Goal: Entertainment & Leisure: Consume media (video, audio)

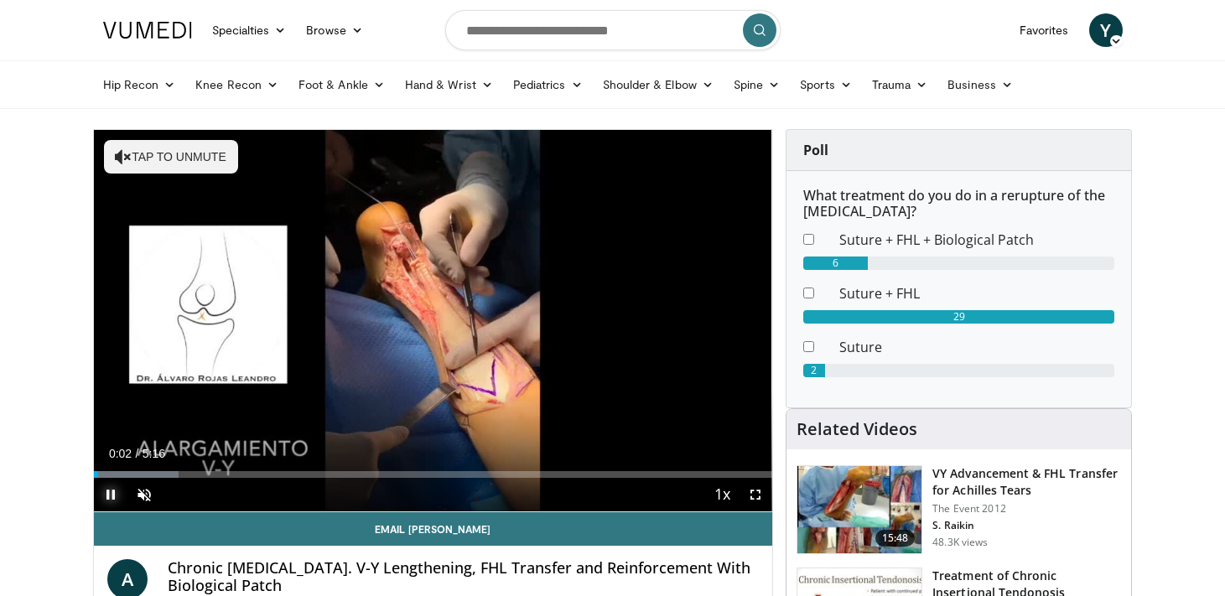
click at [120, 478] on span "Video Player" at bounding box center [111, 495] width 34 height 34
click at [139, 474] on div "Progress Bar" at bounding box center [140, 474] width 2 height 7
click at [112, 495] on span "Video Player" at bounding box center [111, 495] width 34 height 34
click at [137, 489] on span "Video Player" at bounding box center [144, 495] width 34 height 34
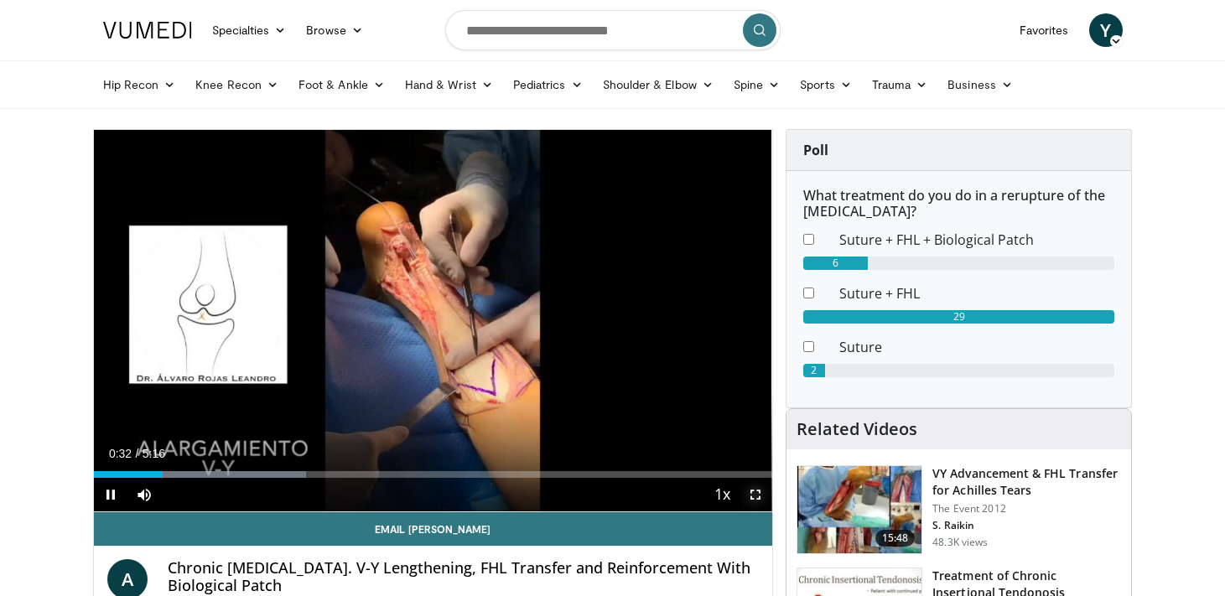
click at [760, 495] on span "Video Player" at bounding box center [755, 495] width 34 height 34
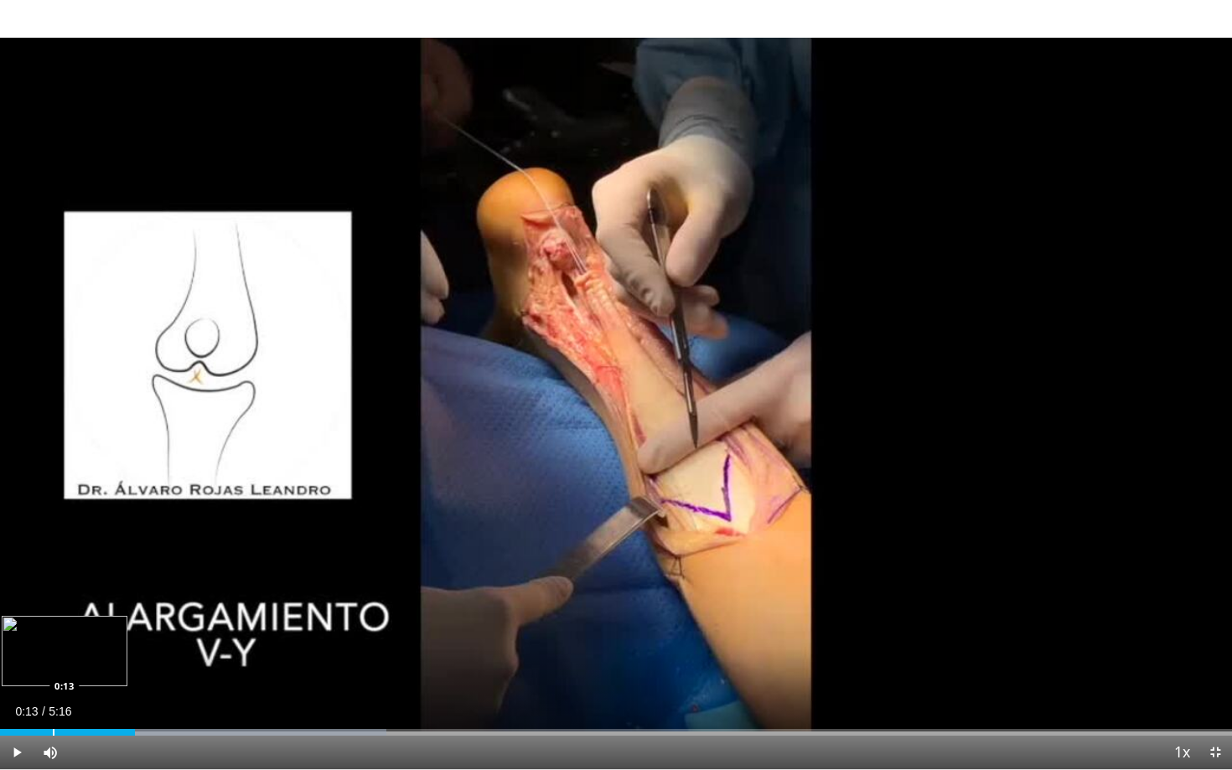
click at [53, 595] on div "Progress Bar" at bounding box center [54, 732] width 2 height 7
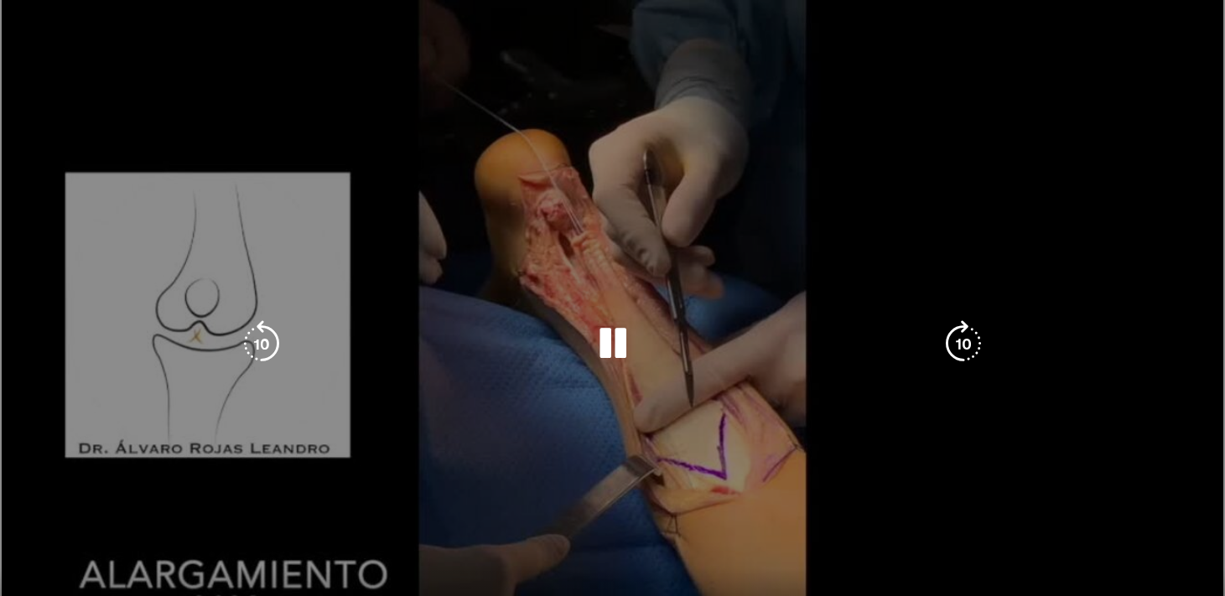
scroll to position [26, 0]
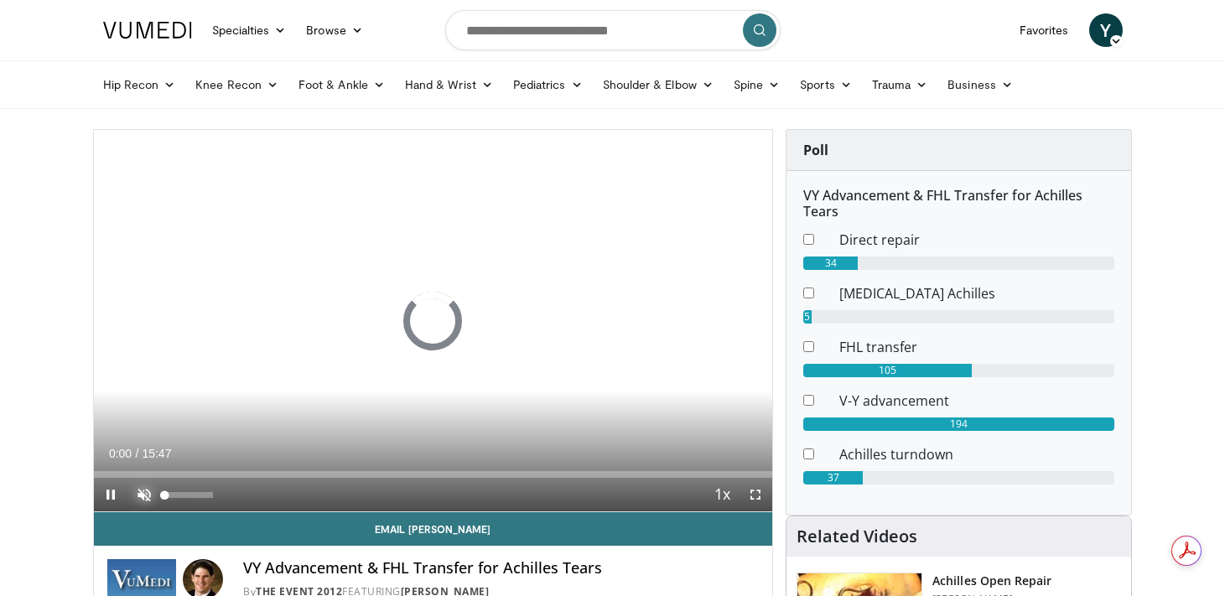
click at [142, 500] on span "Video Player" at bounding box center [144, 495] width 34 height 34
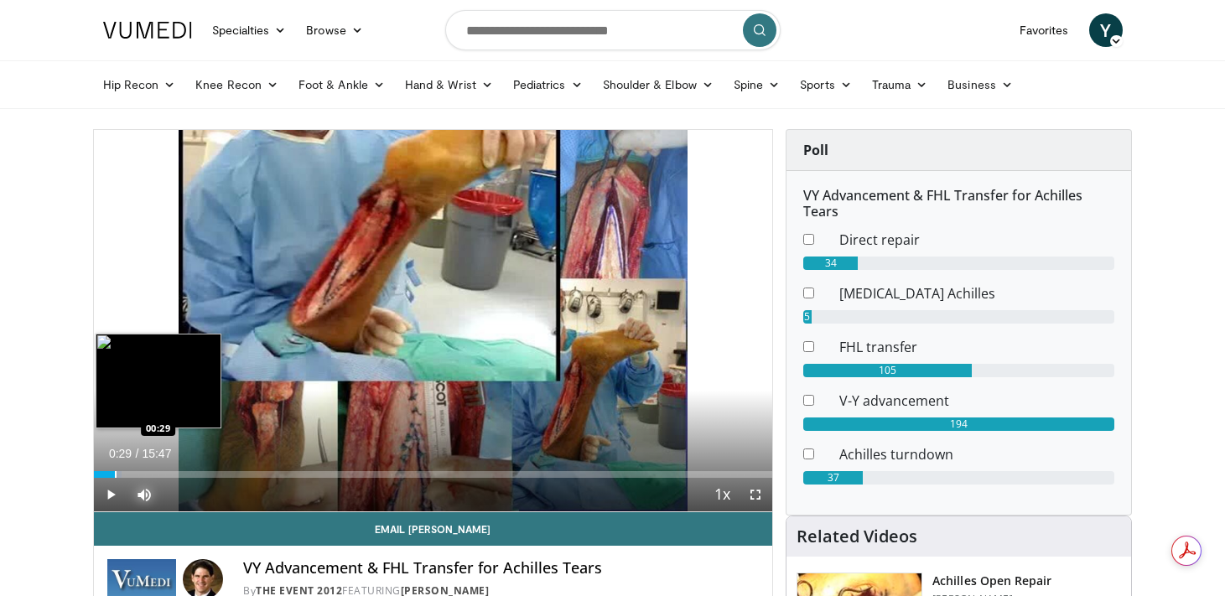
click at [115, 471] on div "Progress Bar" at bounding box center [116, 474] width 2 height 7
click at [137, 471] on div "Progress Bar" at bounding box center [138, 474] width 2 height 7
click at [152, 470] on div "Loaded : 0.00% 01:21 01:21" at bounding box center [433, 470] width 679 height 16
click at [175, 471] on div "Progress Bar" at bounding box center [176, 474] width 2 height 7
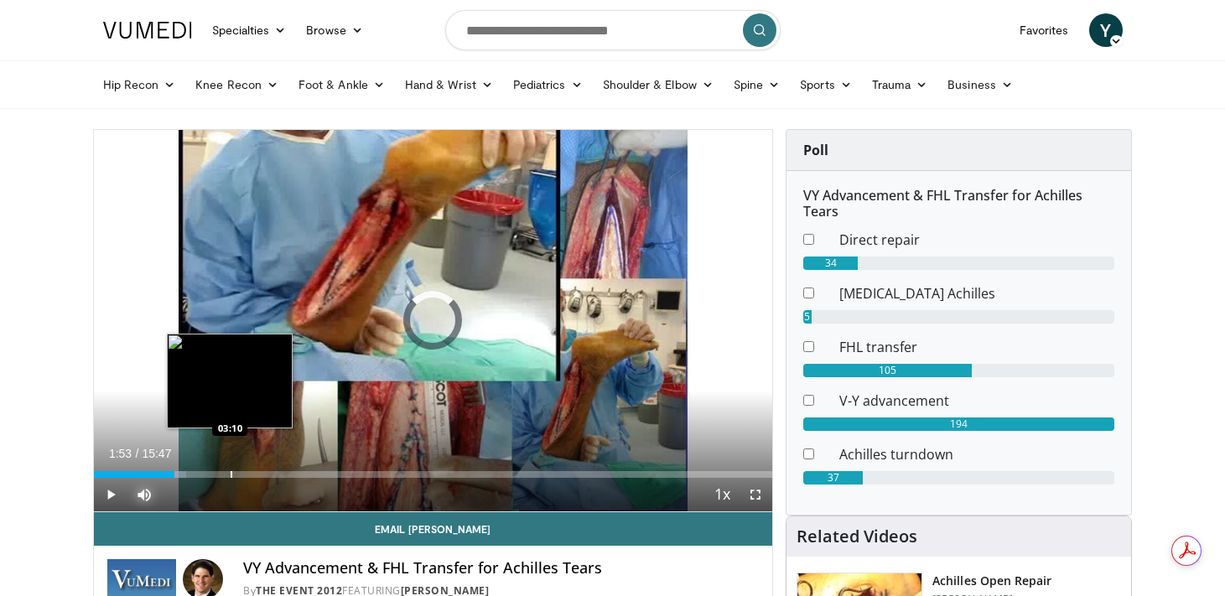
click at [231, 474] on div "Progress Bar" at bounding box center [232, 474] width 2 height 7
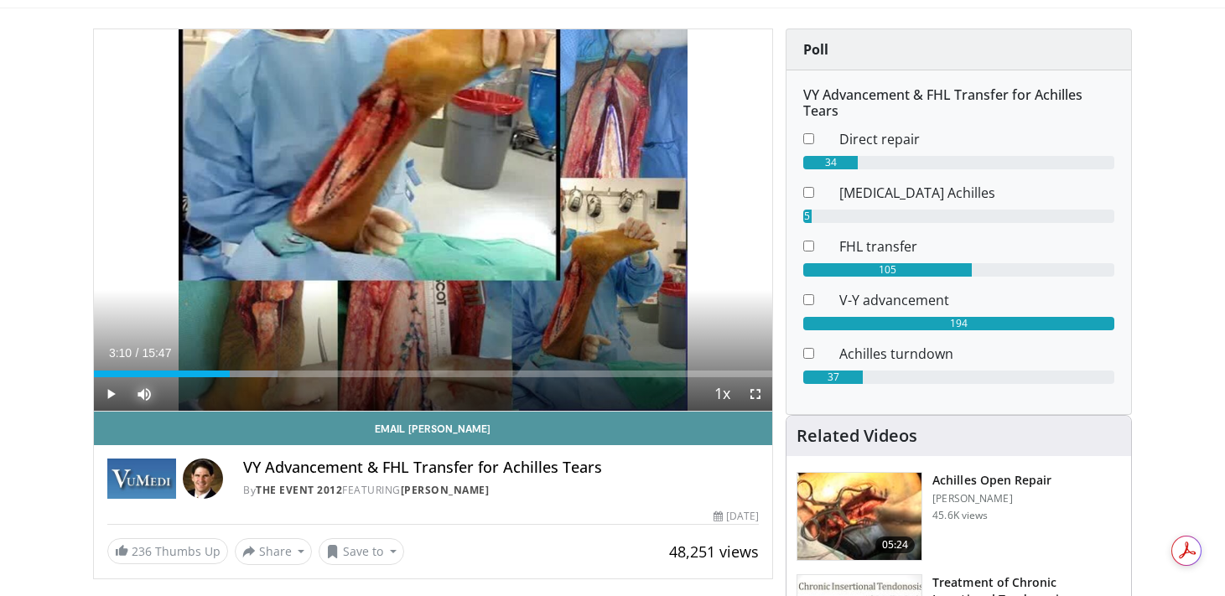
scroll to position [112, 0]
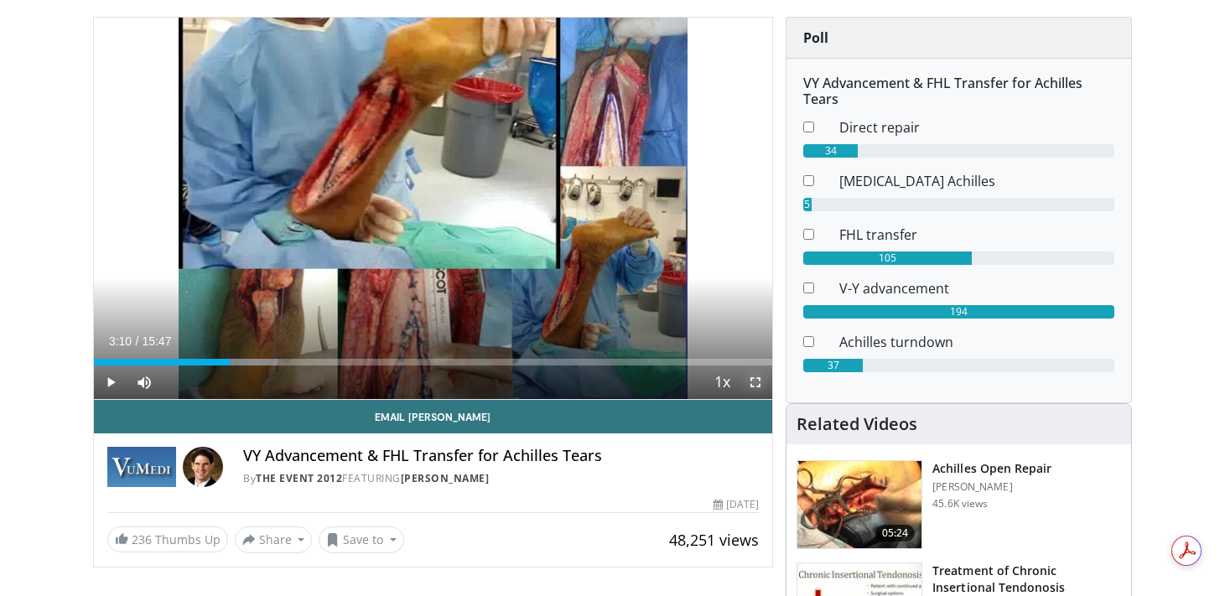
click at [746, 385] on span "Video Player" at bounding box center [755, 382] width 34 height 34
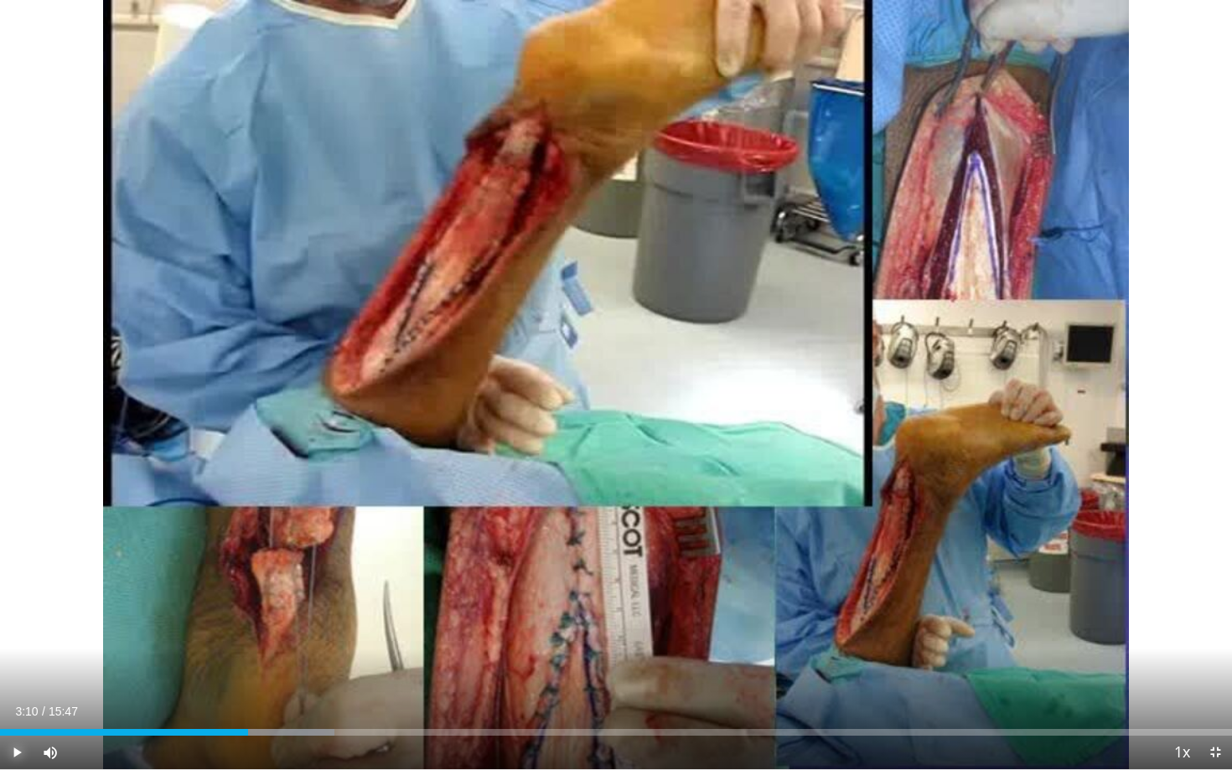
click at [23, 595] on span "Video Player" at bounding box center [17, 753] width 34 height 34
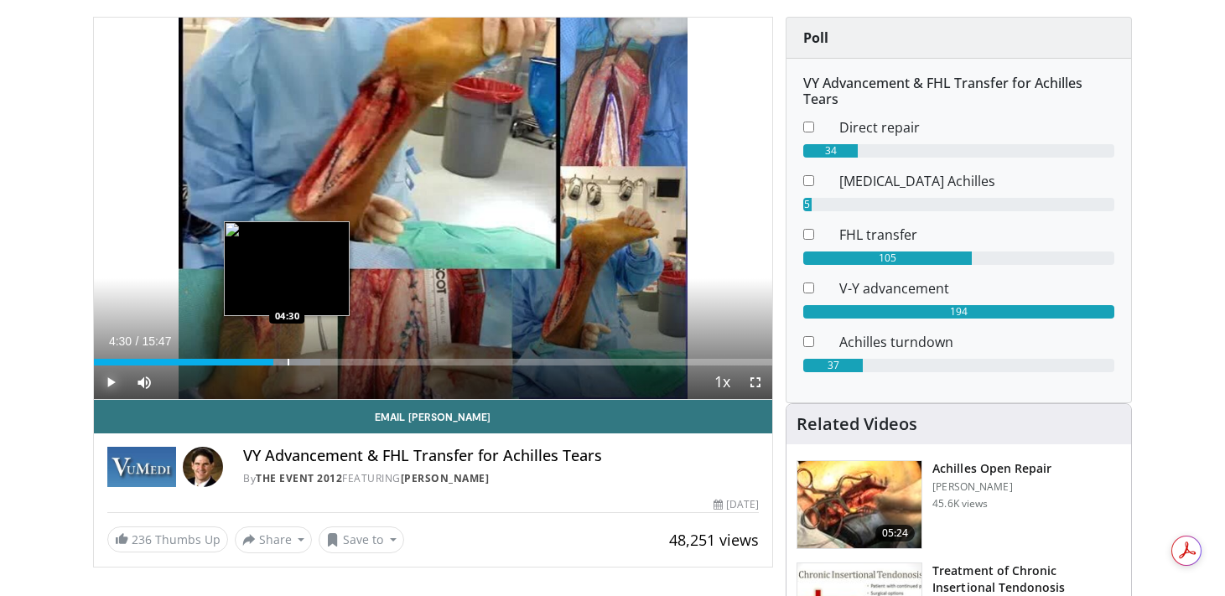
click at [286, 361] on div "Progress Bar" at bounding box center [286, 362] width 70 height 7
click at [300, 361] on div "Progress Bar" at bounding box center [301, 362] width 2 height 7
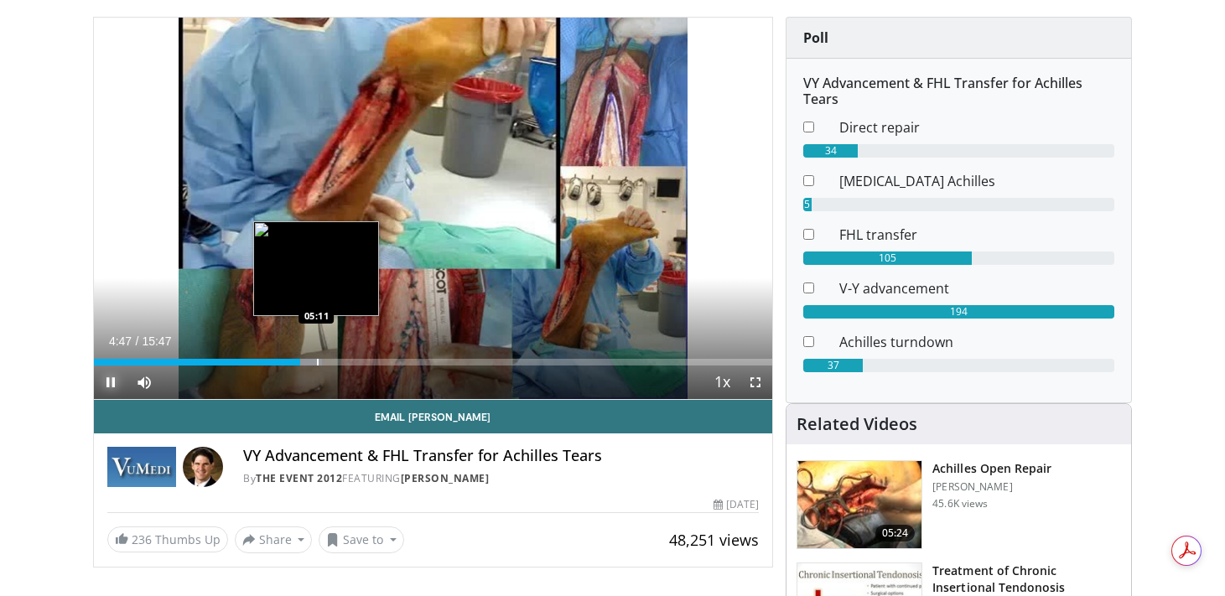
click at [317, 361] on div "Progress Bar" at bounding box center [318, 362] width 2 height 7
click at [306, 363] on div "Progress Bar" at bounding box center [307, 362] width 2 height 7
click at [295, 363] on div "Progress Bar" at bounding box center [296, 362] width 2 height 7
click at [304, 361] on div "Progress Bar" at bounding box center [305, 362] width 2 height 7
click at [324, 362] on div "Progress Bar" at bounding box center [325, 362] width 2 height 7
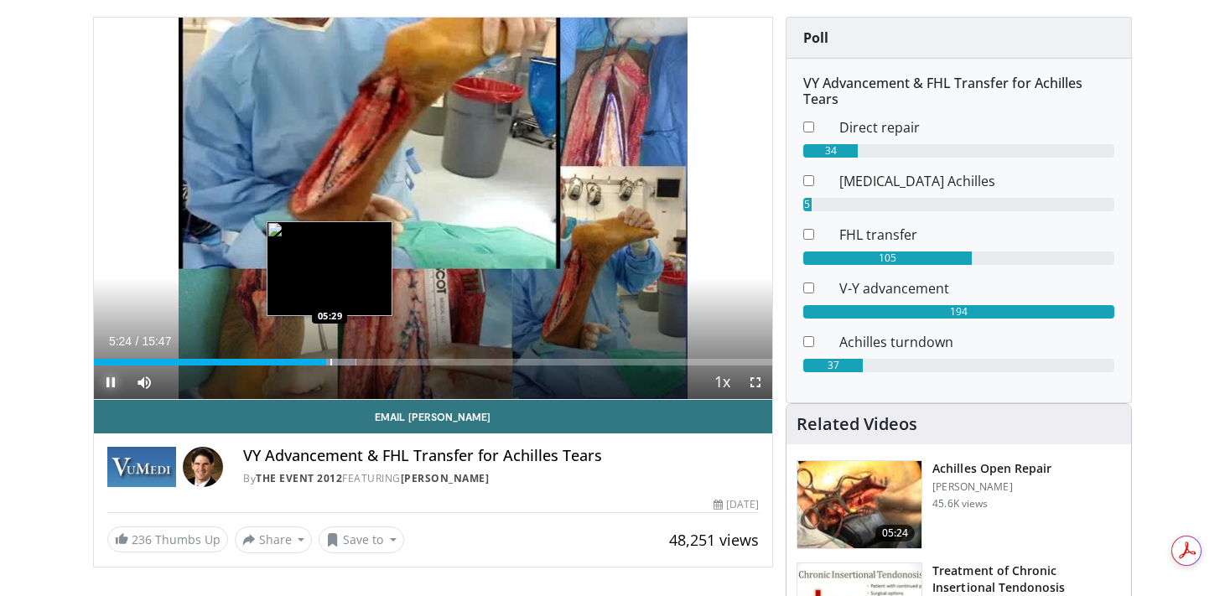
click at [330, 363] on div "Progress Bar" at bounding box center [331, 362] width 2 height 7
click at [334, 361] on div "Loaded : 38.66% 05:31 05:38" at bounding box center [433, 362] width 679 height 7
click at [339, 361] on div "Progress Bar" at bounding box center [340, 362] width 2 height 7
click at [343, 361] on div "Progress Bar" at bounding box center [344, 362] width 2 height 7
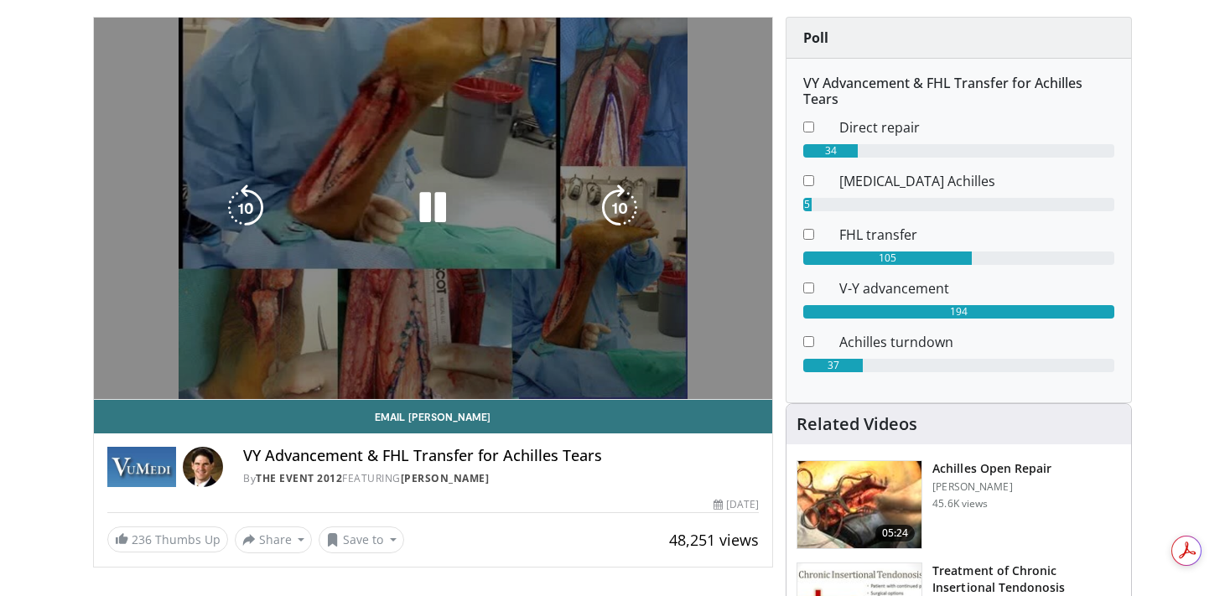
click at [345, 361] on video-js "**********" at bounding box center [433, 209] width 679 height 382
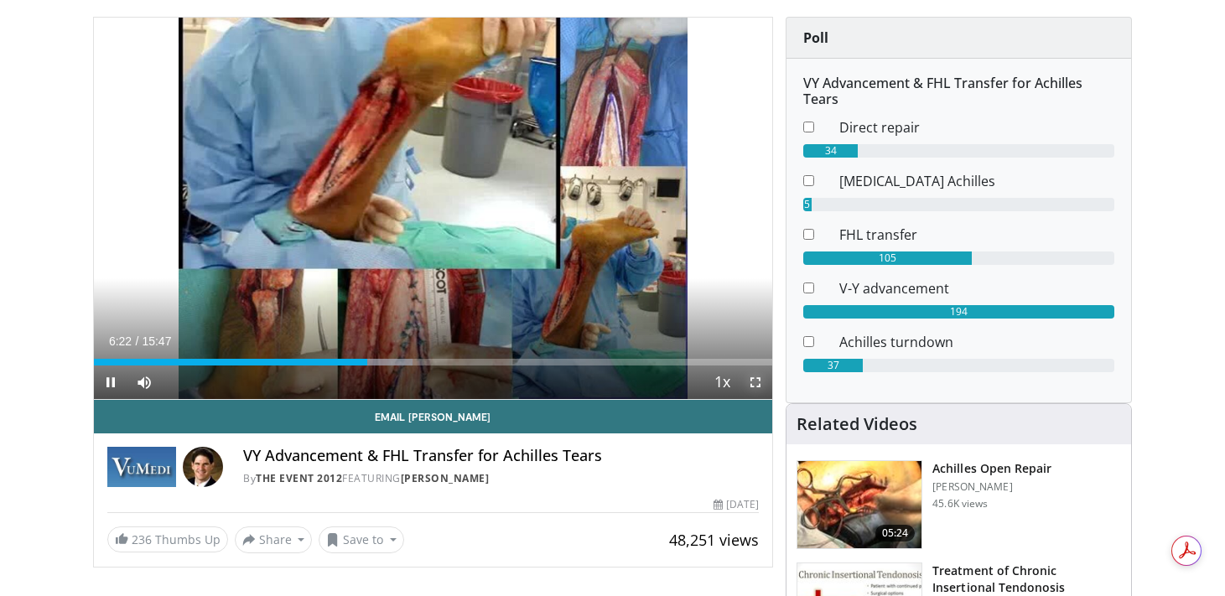
click at [750, 384] on span "Video Player" at bounding box center [755, 382] width 34 height 34
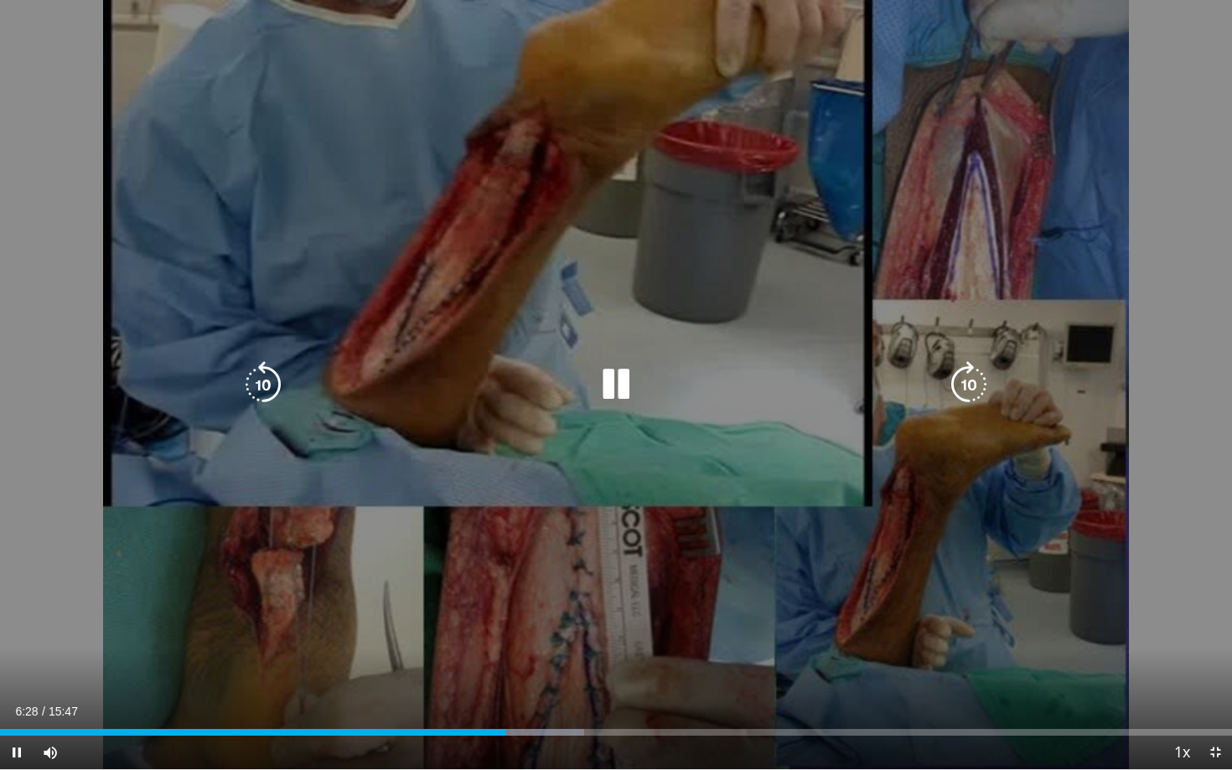
click at [1224, 286] on div "10 seconds Tap to unmute" at bounding box center [616, 384] width 1232 height 769
click at [613, 386] on icon "Video Player" at bounding box center [616, 384] width 47 height 47
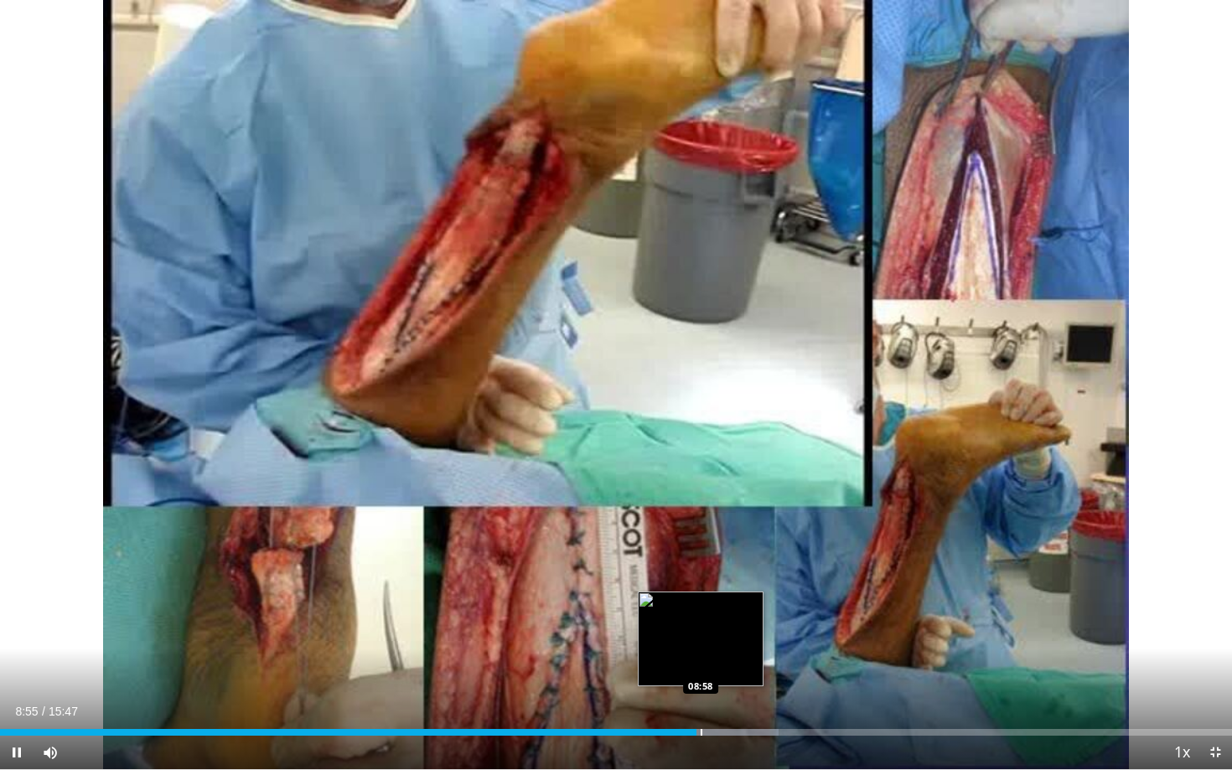
click at [701, 595] on div "Progress Bar" at bounding box center [702, 732] width 2 height 7
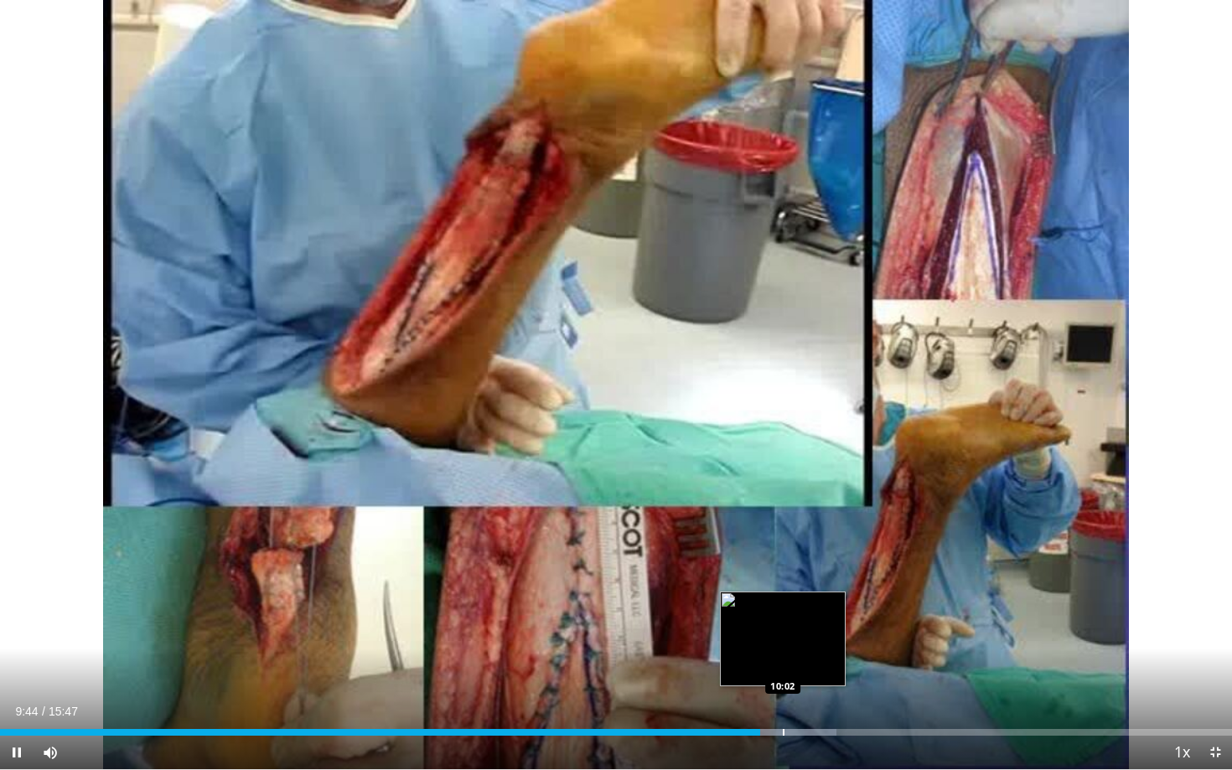
click at [783, 595] on div "Progress Bar" at bounding box center [784, 732] width 2 height 7
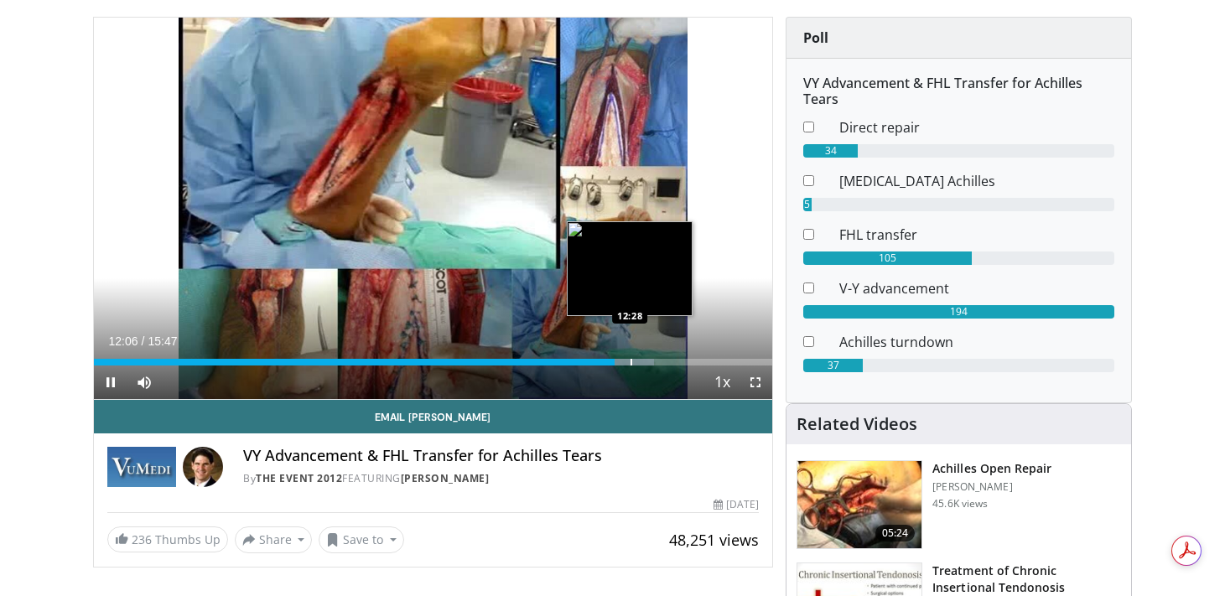
click at [630, 361] on div "Progress Bar" at bounding box center [631, 362] width 2 height 7
click at [647, 363] on div "Progress Bar" at bounding box center [648, 362] width 2 height 7
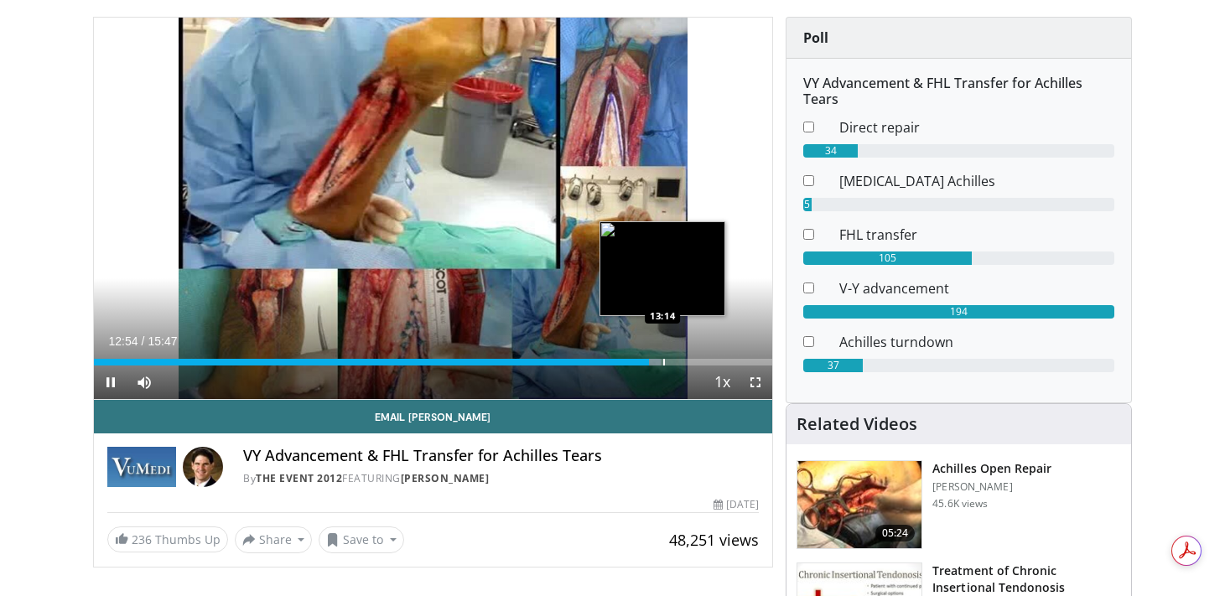
click at [663, 360] on div "Progress Bar" at bounding box center [664, 362] width 2 height 7
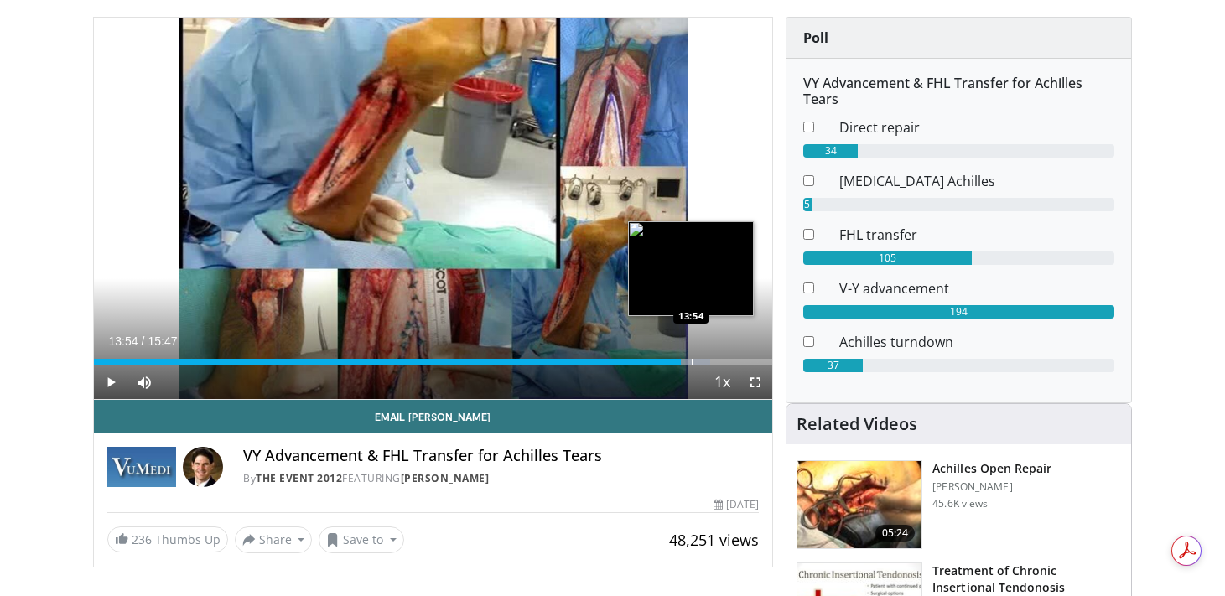
click at [692, 360] on div "Progress Bar" at bounding box center [693, 362] width 2 height 7
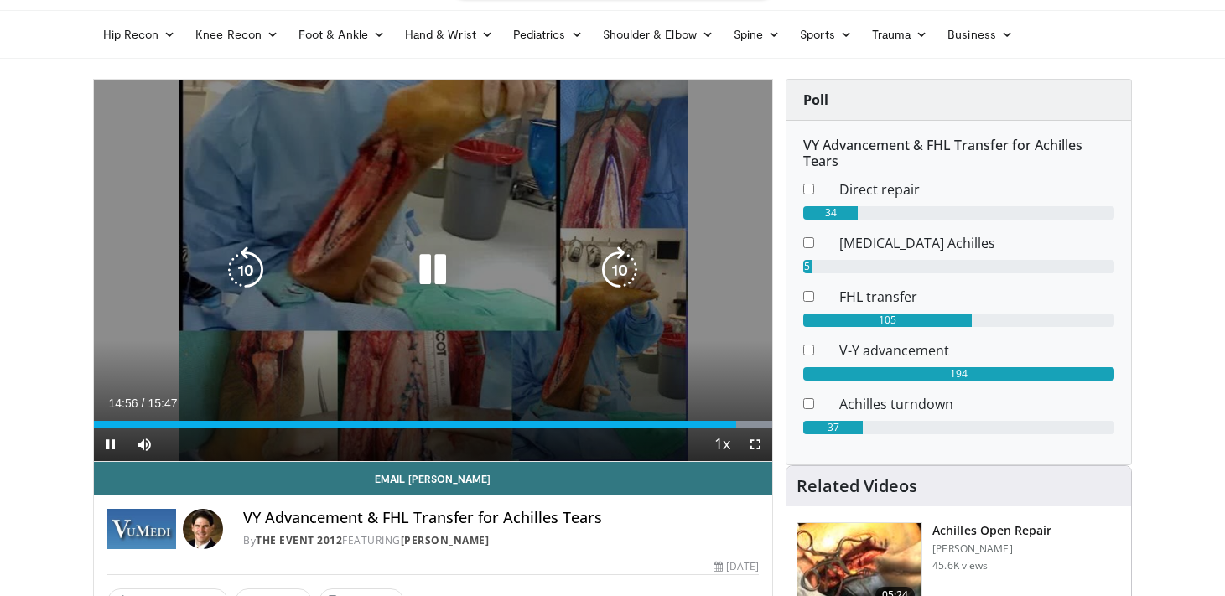
scroll to position [0, 0]
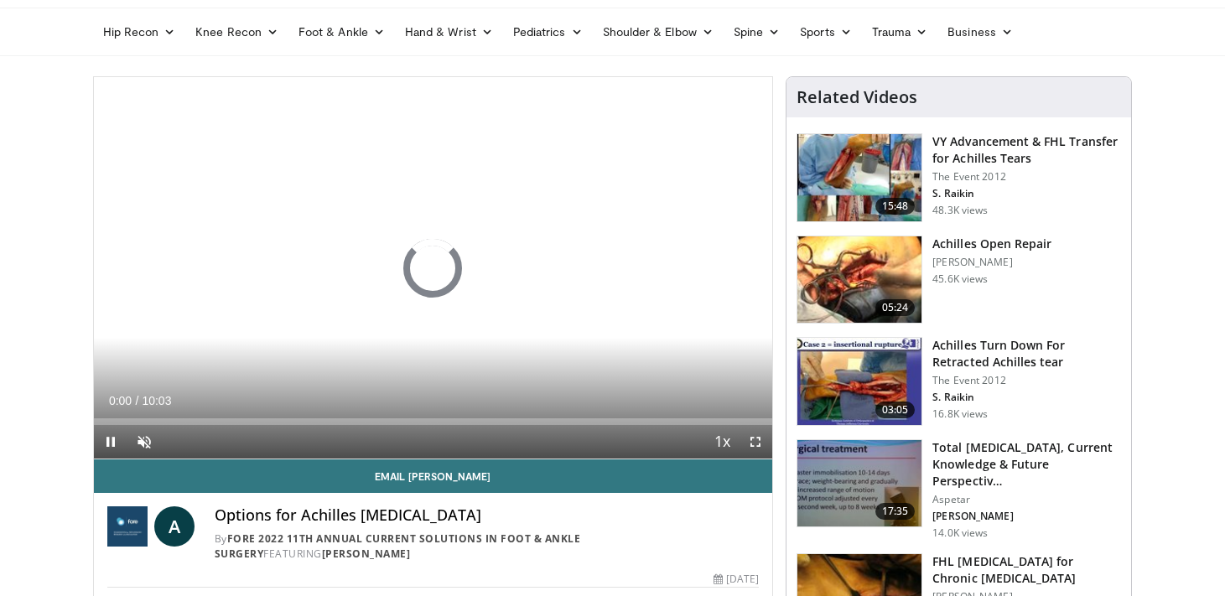
scroll to position [69, 0]
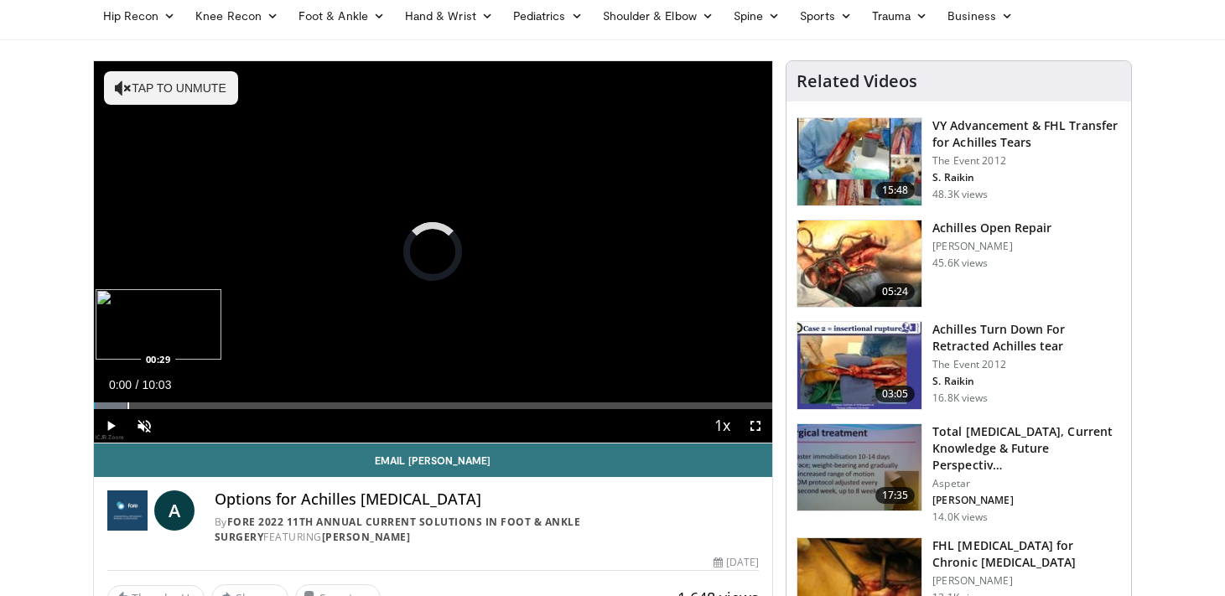
click at [127, 404] on div "Progress Bar" at bounding box center [128, 405] width 2 height 7
click at [148, 430] on span "Video Player" at bounding box center [144, 426] width 34 height 34
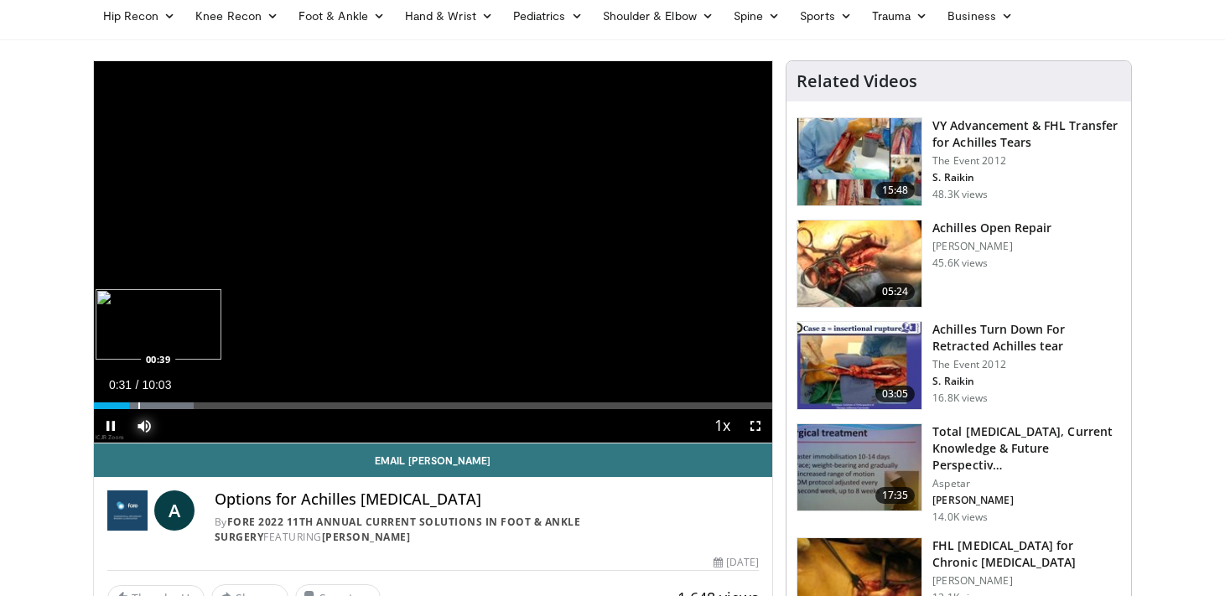
click at [138, 407] on div "Progress Bar" at bounding box center [139, 405] width 2 height 7
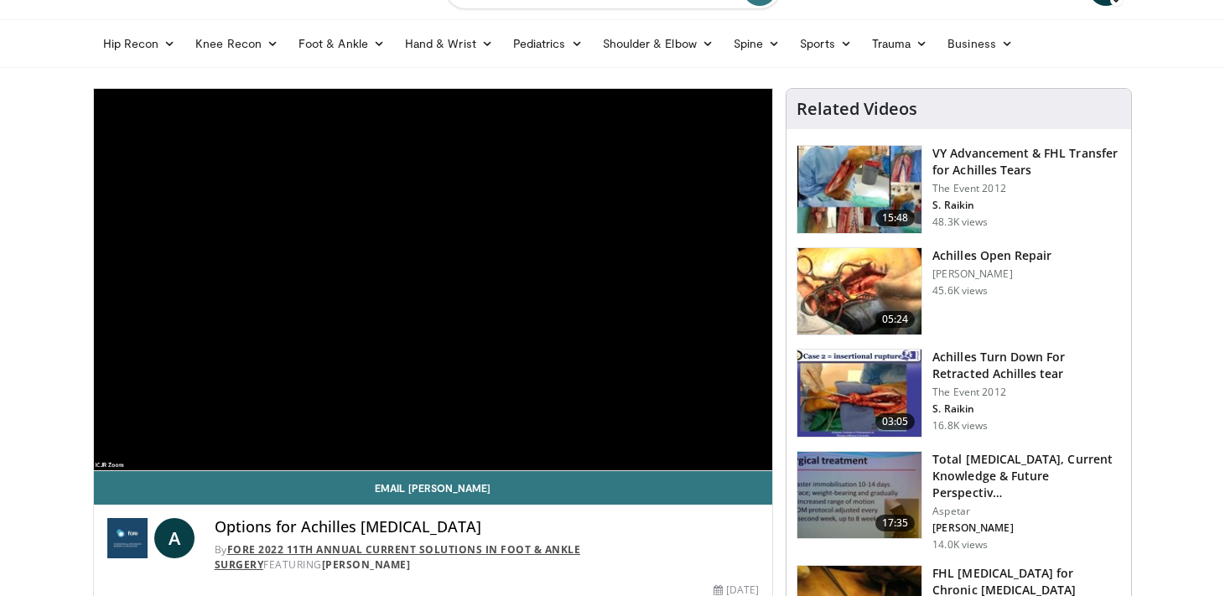
scroll to position [36, 0]
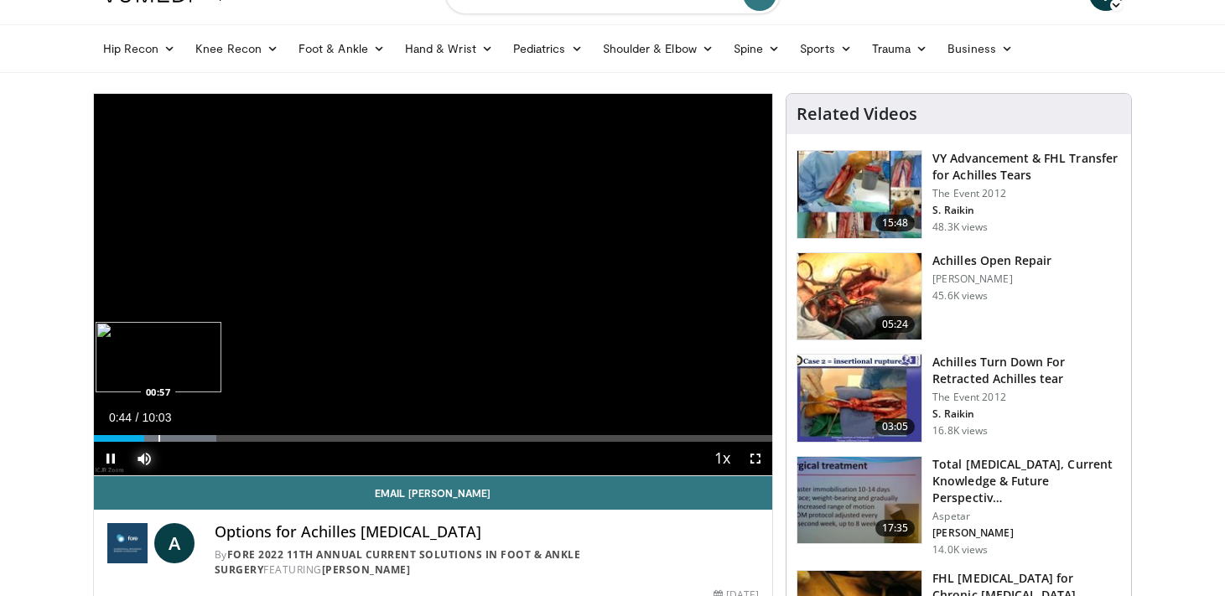
click at [158, 437] on div "Progress Bar" at bounding box center [159, 438] width 2 height 7
click at [198, 435] on div "Progress Bar" at bounding box center [199, 438] width 2 height 7
click at [231, 435] on div "Progress Bar" at bounding box center [232, 438] width 2 height 7
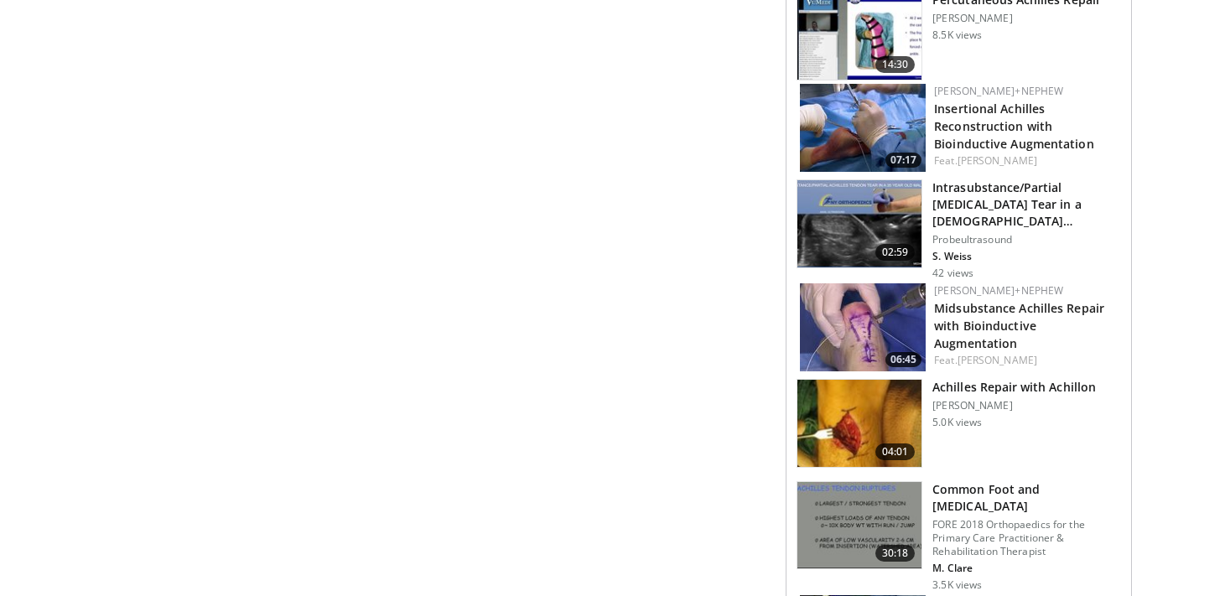
scroll to position [919, 0]
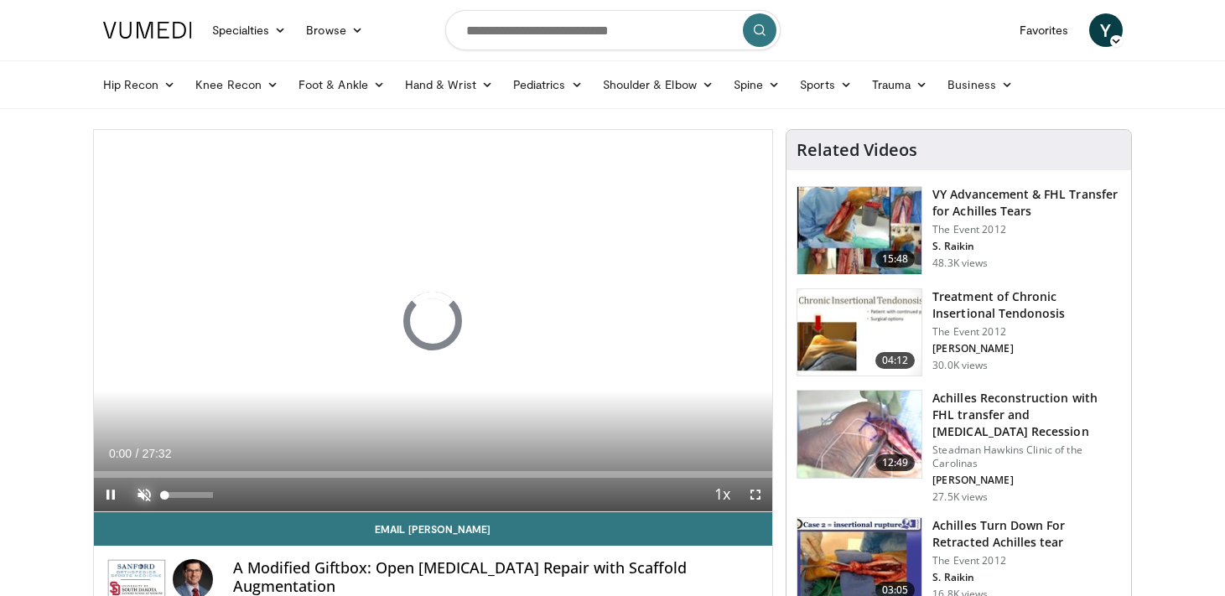
click at [141, 496] on span "Video Player" at bounding box center [144, 495] width 34 height 34
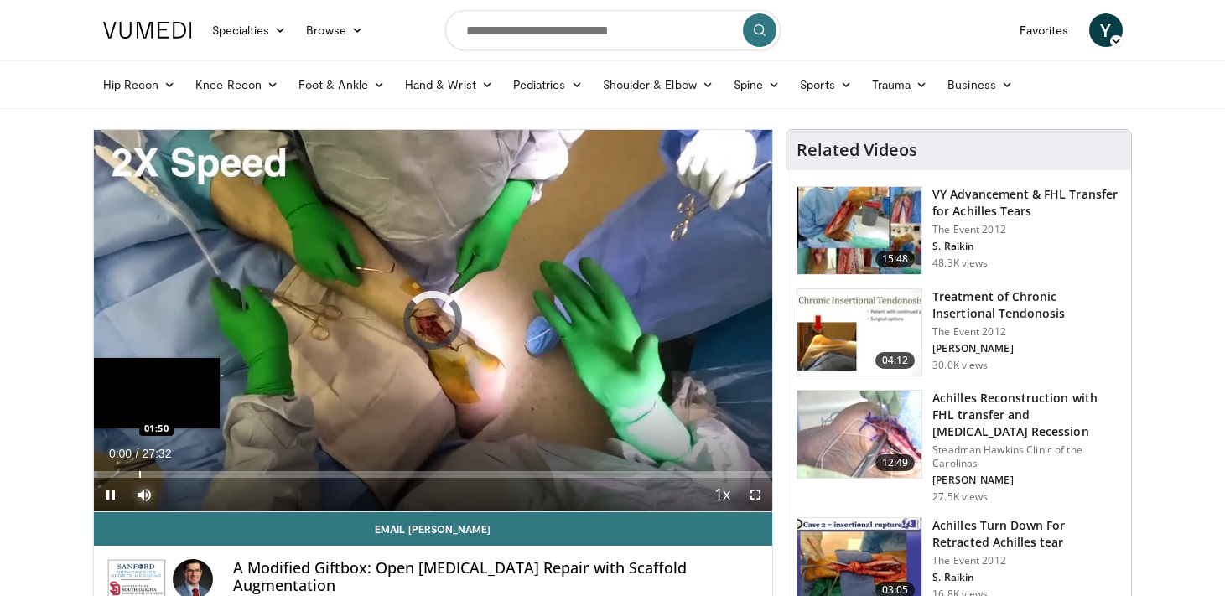
click at [139, 475] on div "Progress Bar" at bounding box center [140, 474] width 2 height 7
click at [168, 473] on div "Progress Bar" at bounding box center [169, 474] width 2 height 7
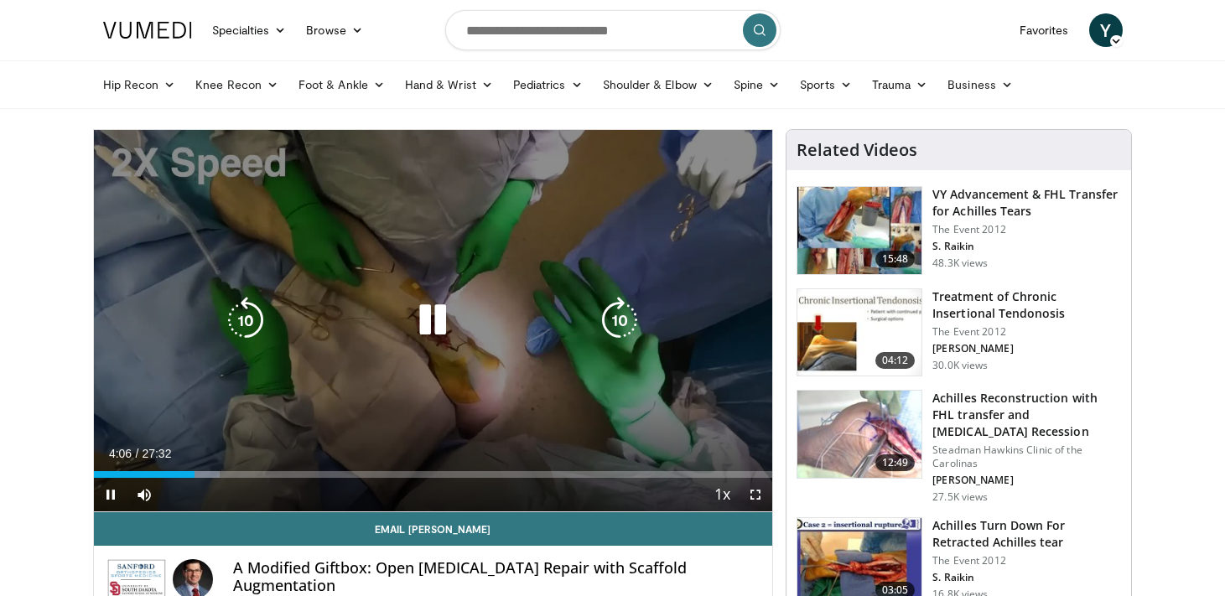
click at [247, 311] on icon "Video Player" at bounding box center [245, 320] width 47 height 47
click at [338, 396] on div "10 seconds Tap to unmute" at bounding box center [433, 320] width 679 height 381
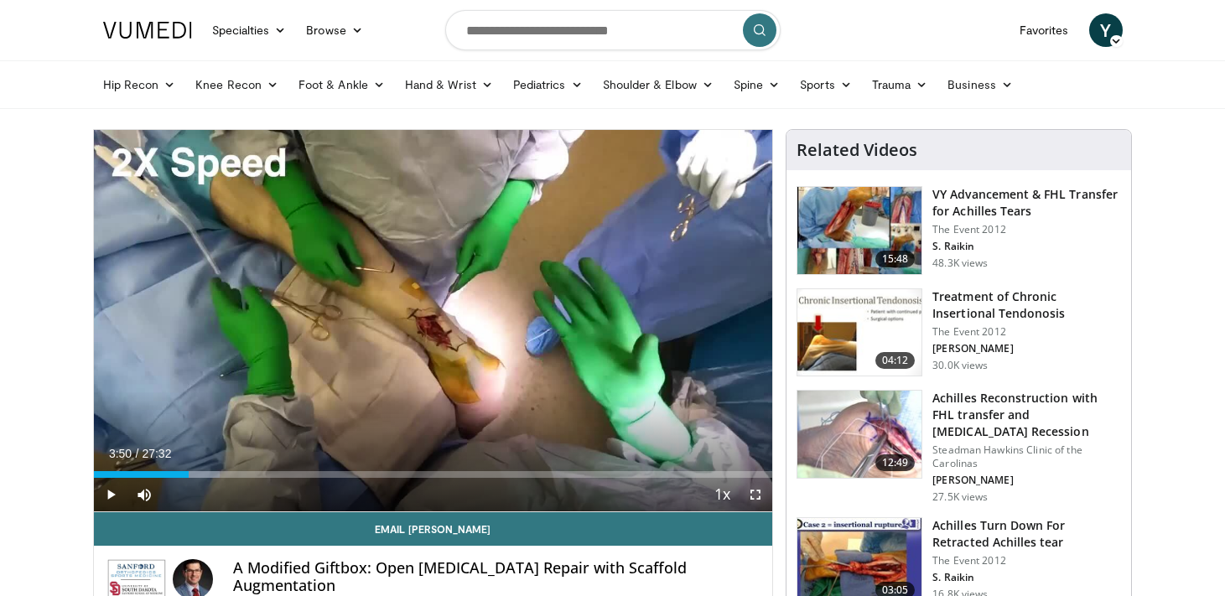
click at [753, 490] on span "Video Player" at bounding box center [755, 495] width 34 height 34
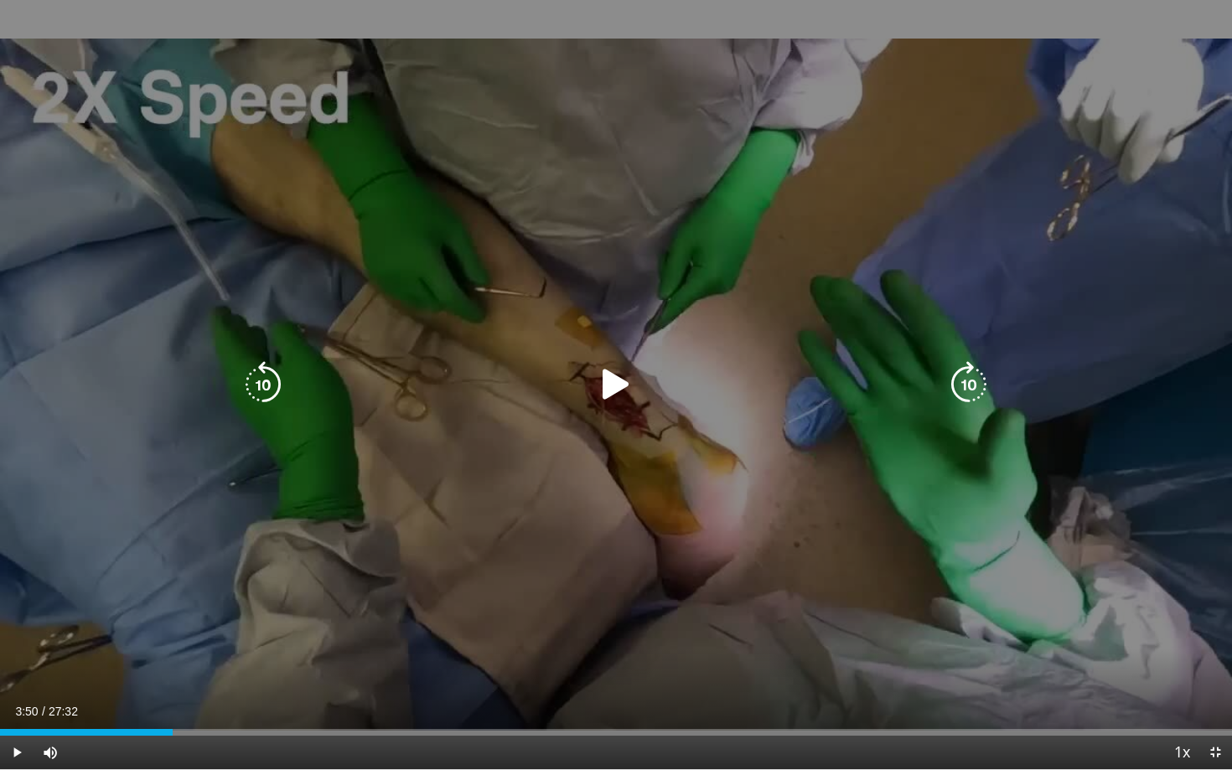
click at [618, 393] on icon "Video Player" at bounding box center [616, 384] width 47 height 47
click at [973, 381] on icon "Video Player" at bounding box center [969, 384] width 47 height 47
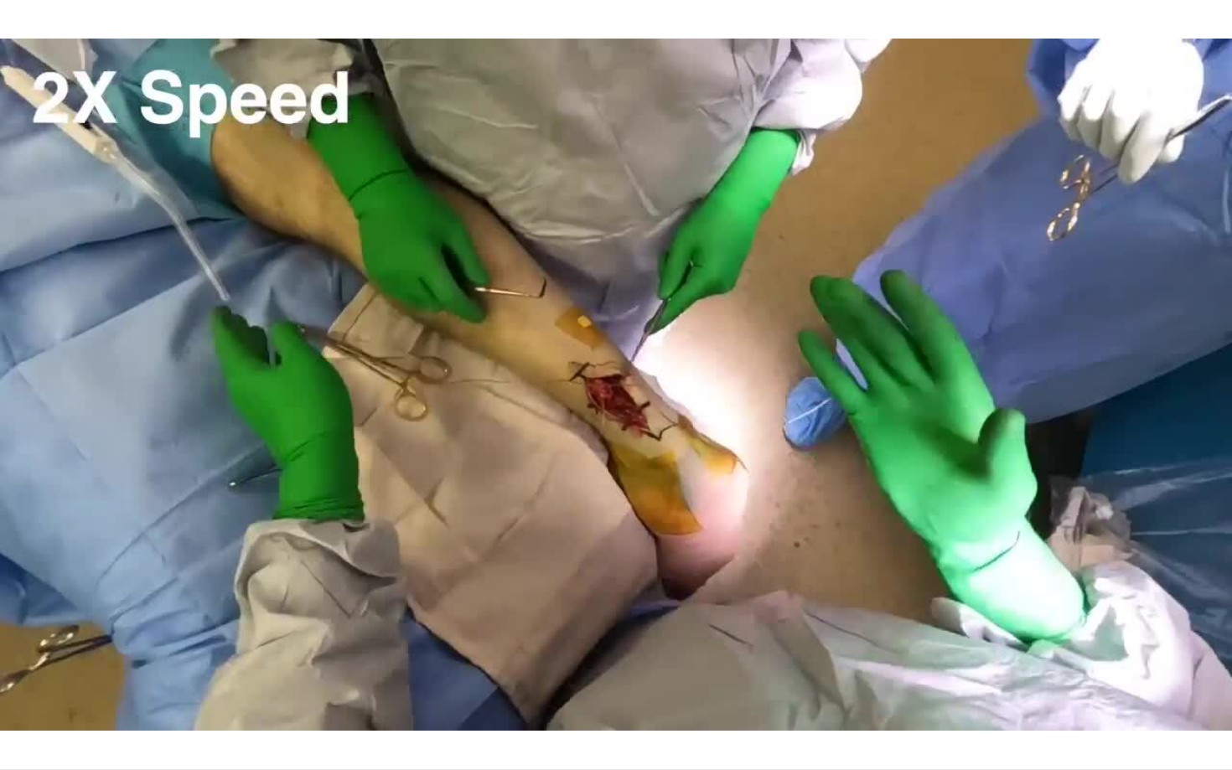
click at [232, 595] on div "10 seconds Tap to unmute" at bounding box center [616, 384] width 1232 height 769
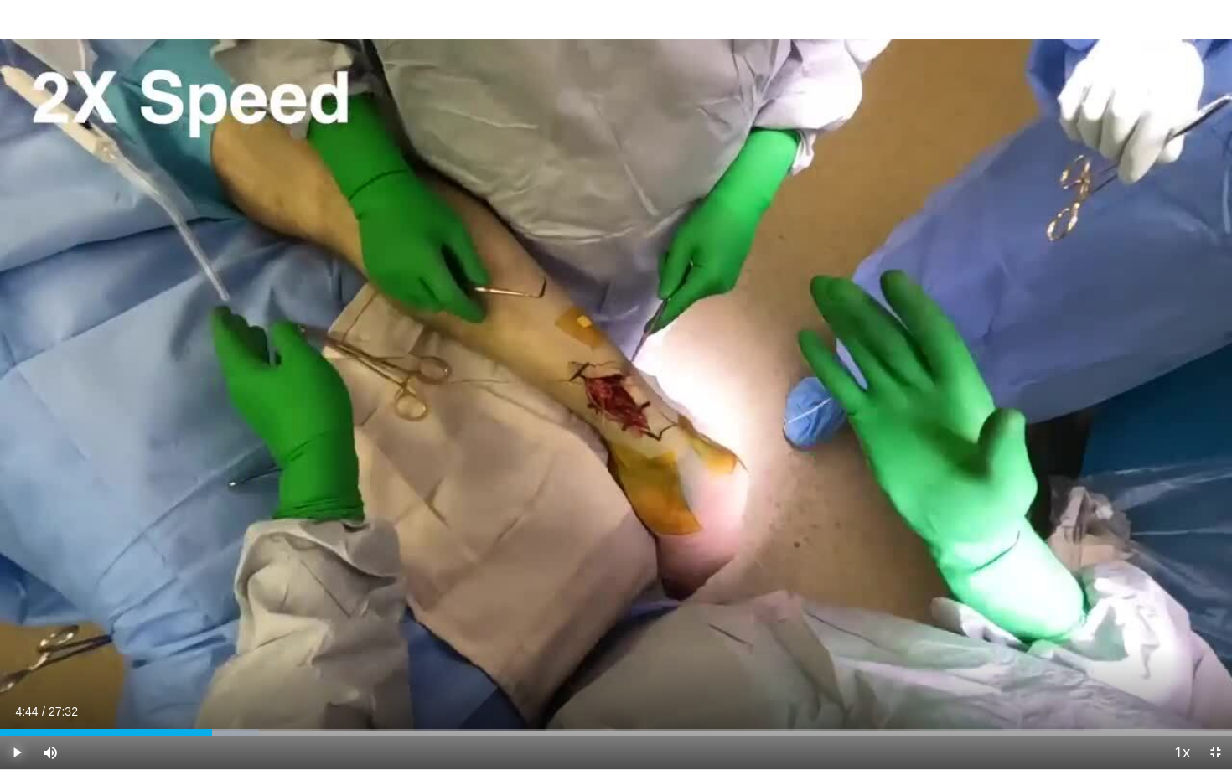
click at [19, 595] on span "Video Player" at bounding box center [17, 753] width 34 height 34
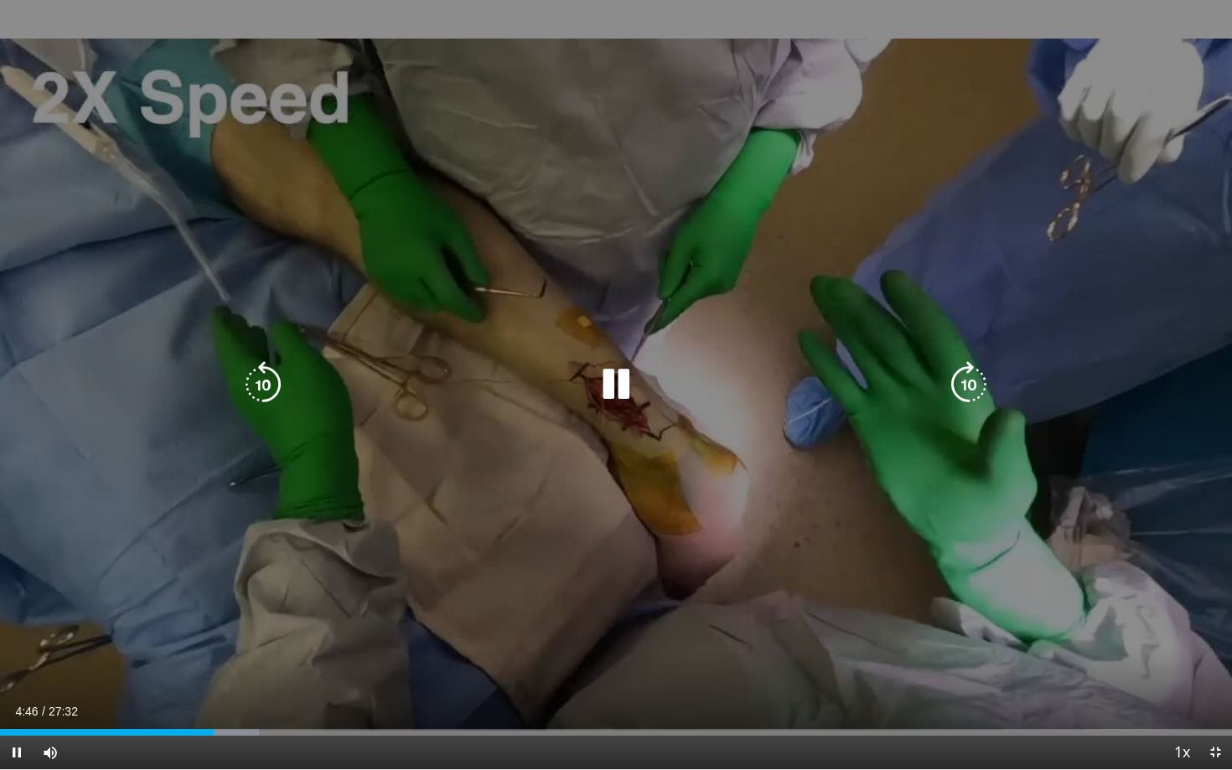
click at [972, 394] on icon "Video Player" at bounding box center [969, 384] width 47 height 47
click at [973, 395] on icon "Video Player" at bounding box center [969, 384] width 47 height 47
click at [975, 396] on icon "Video Player" at bounding box center [969, 384] width 47 height 47
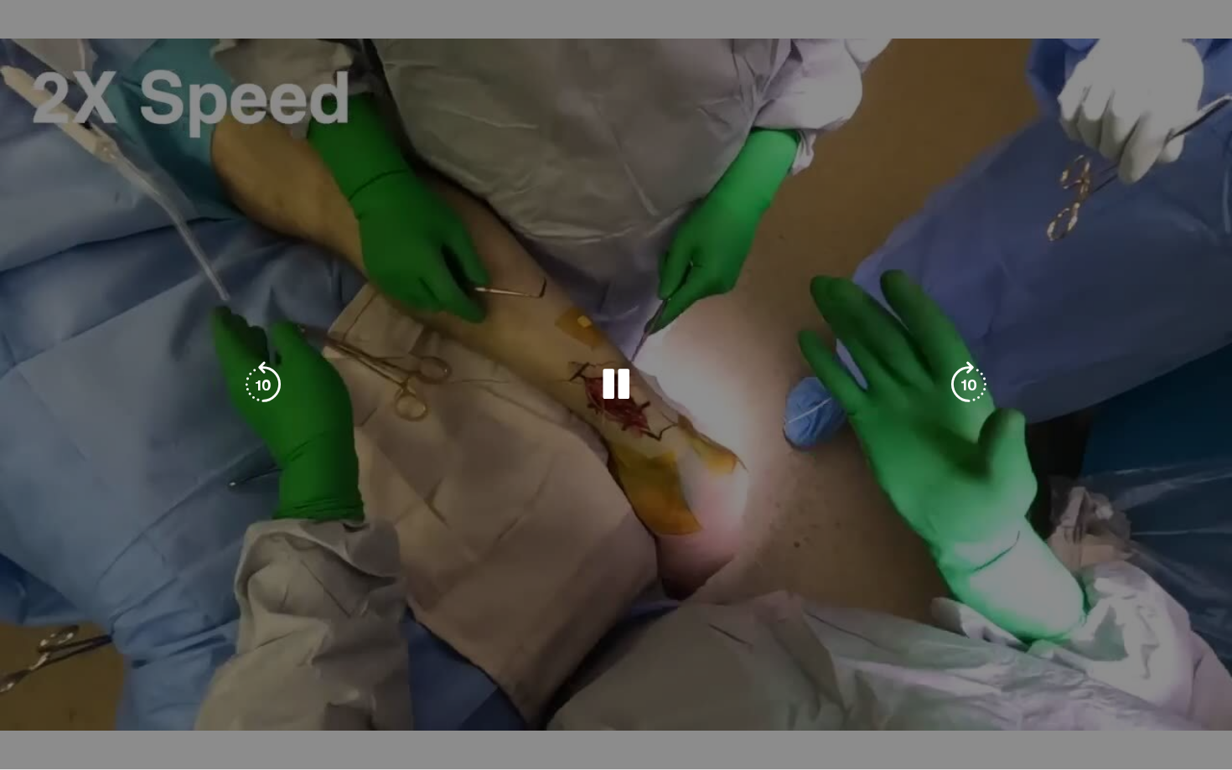
click at [975, 396] on icon "Video Player" at bounding box center [969, 384] width 47 height 47
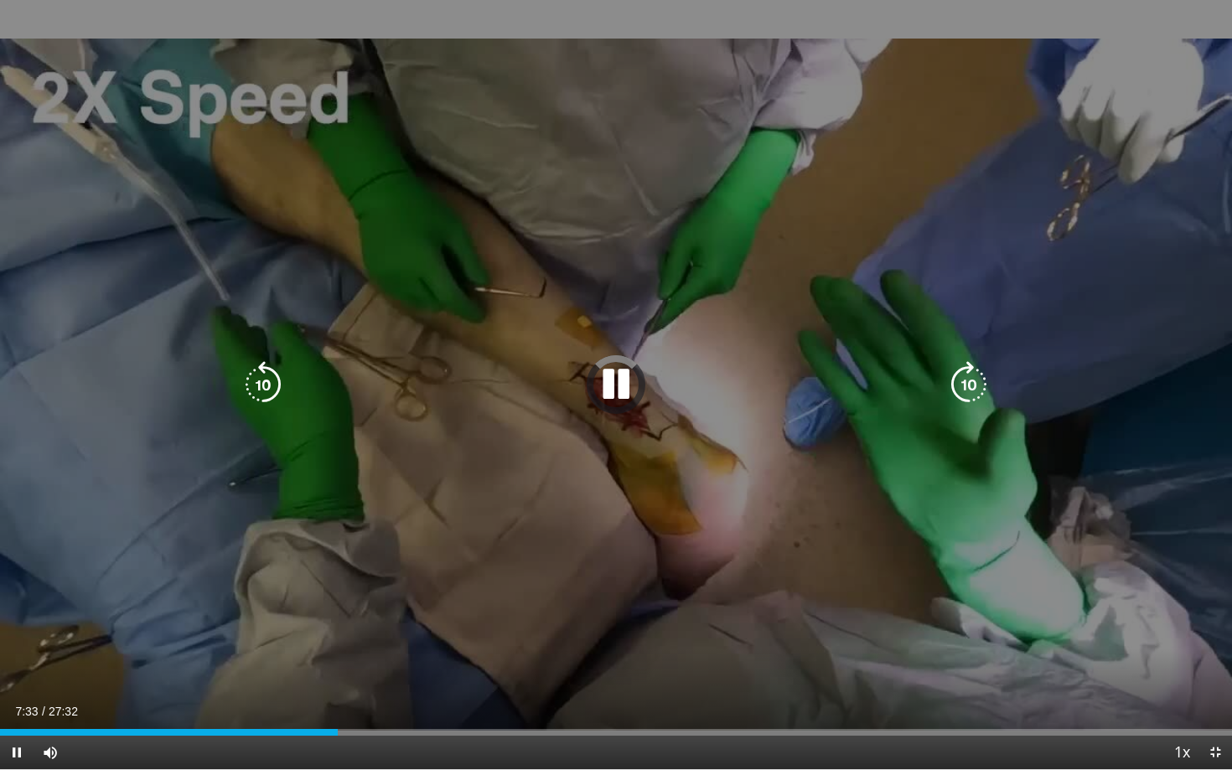
click at [614, 391] on icon "Video Player" at bounding box center [616, 384] width 47 height 47
click at [621, 393] on icon "Video Player" at bounding box center [616, 384] width 47 height 47
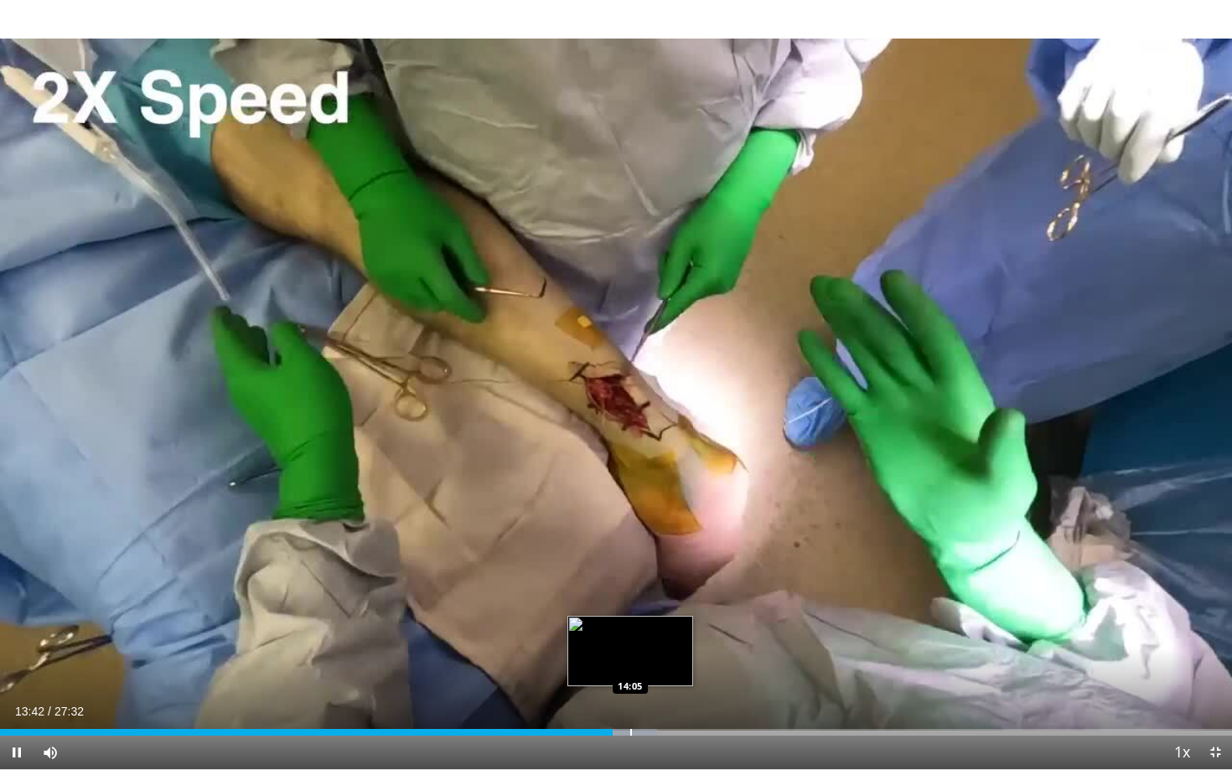
click at [630, 595] on div "Progress Bar" at bounding box center [631, 732] width 2 height 7
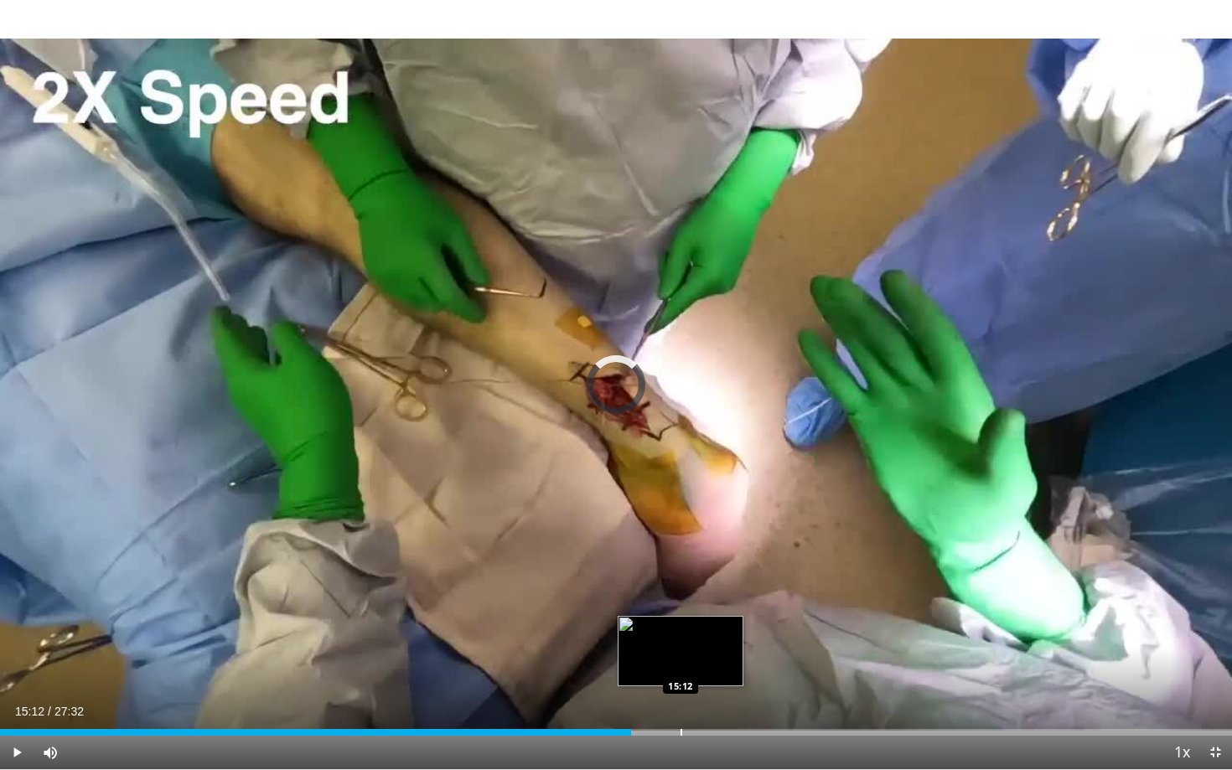
click at [681, 595] on div "Progress Bar" at bounding box center [682, 732] width 2 height 7
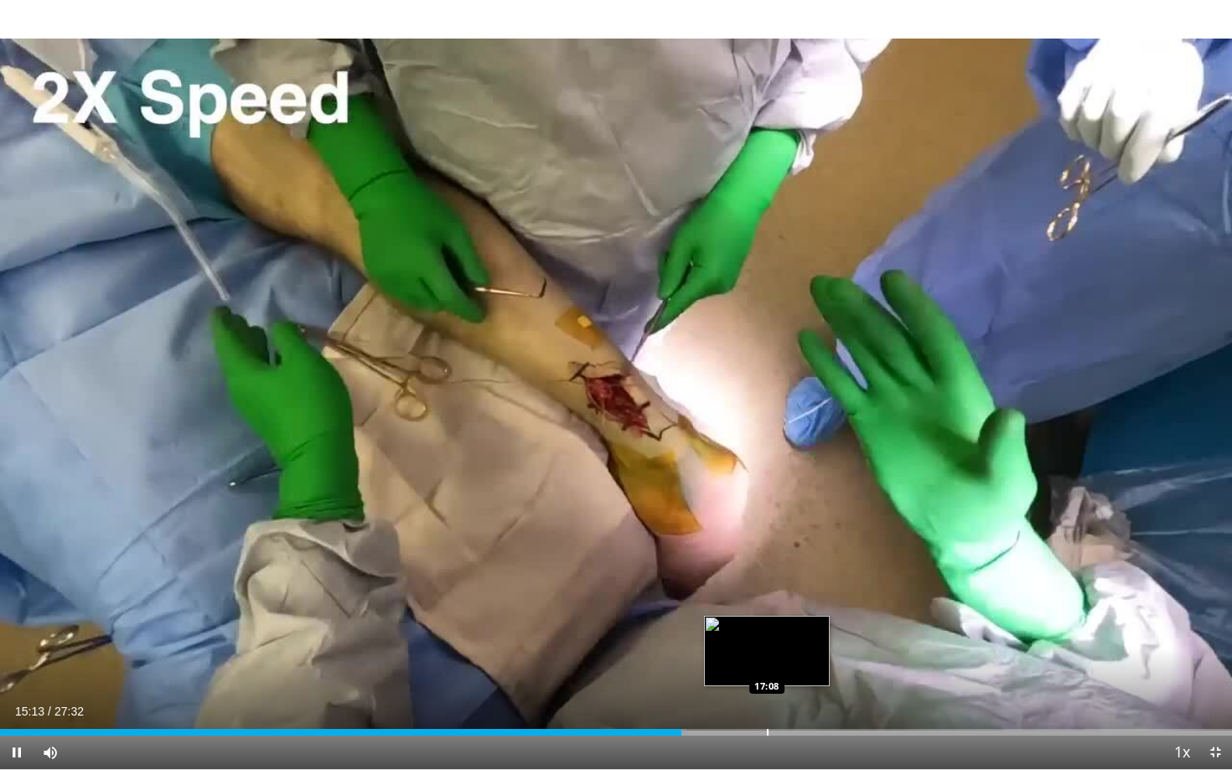
click at [767, 595] on div "Progress Bar" at bounding box center [768, 732] width 2 height 7
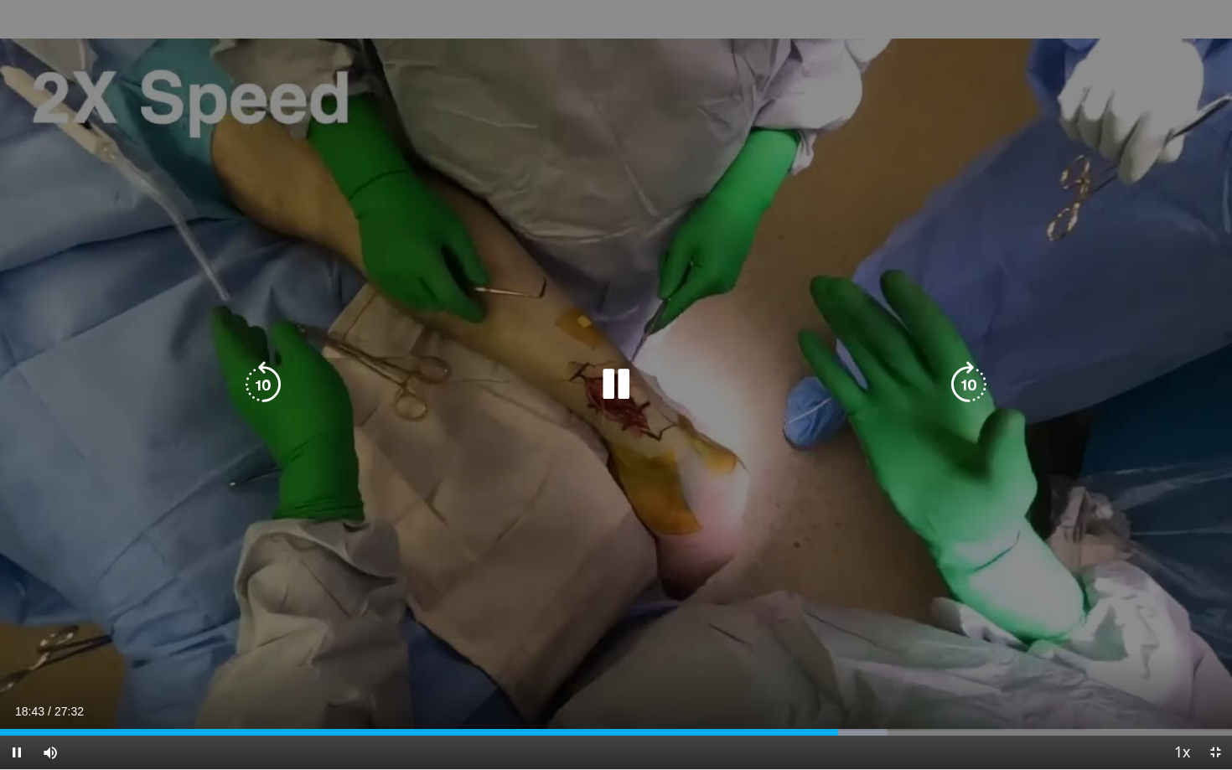
click at [974, 384] on icon "Video Player" at bounding box center [969, 384] width 47 height 47
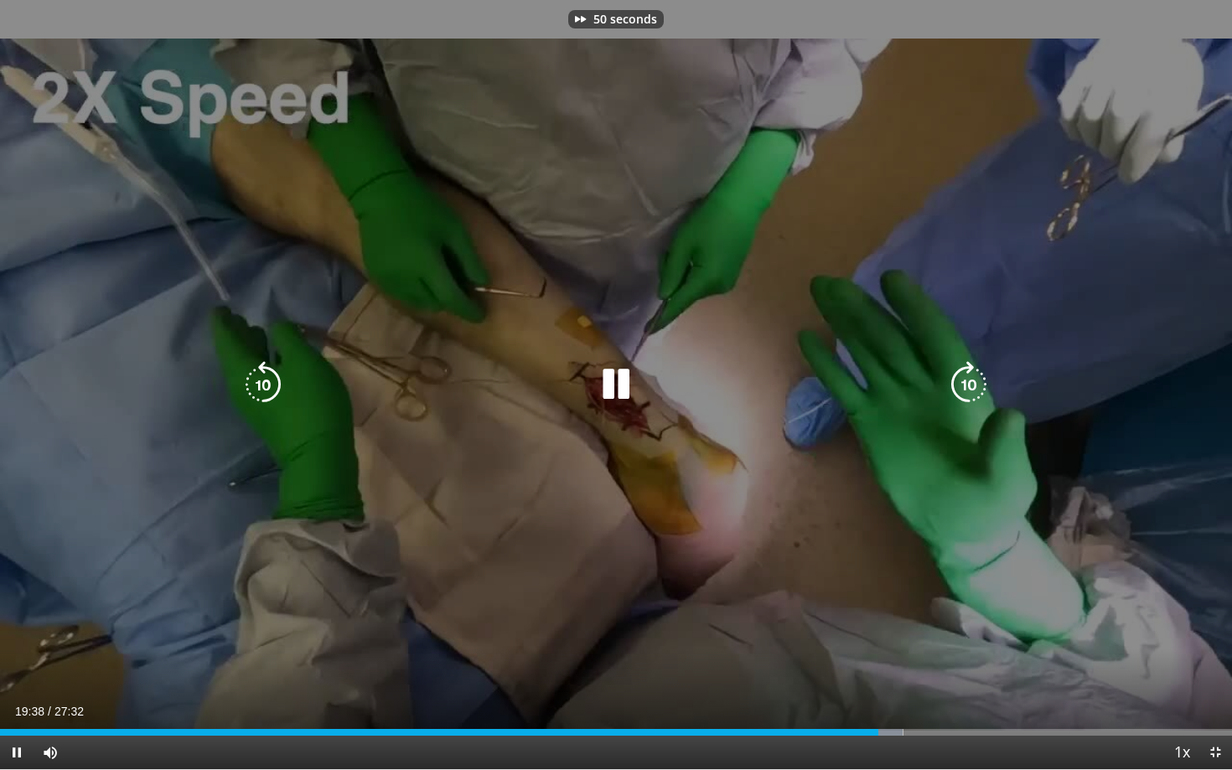
click at [974, 384] on icon "Video Player" at bounding box center [969, 384] width 47 height 47
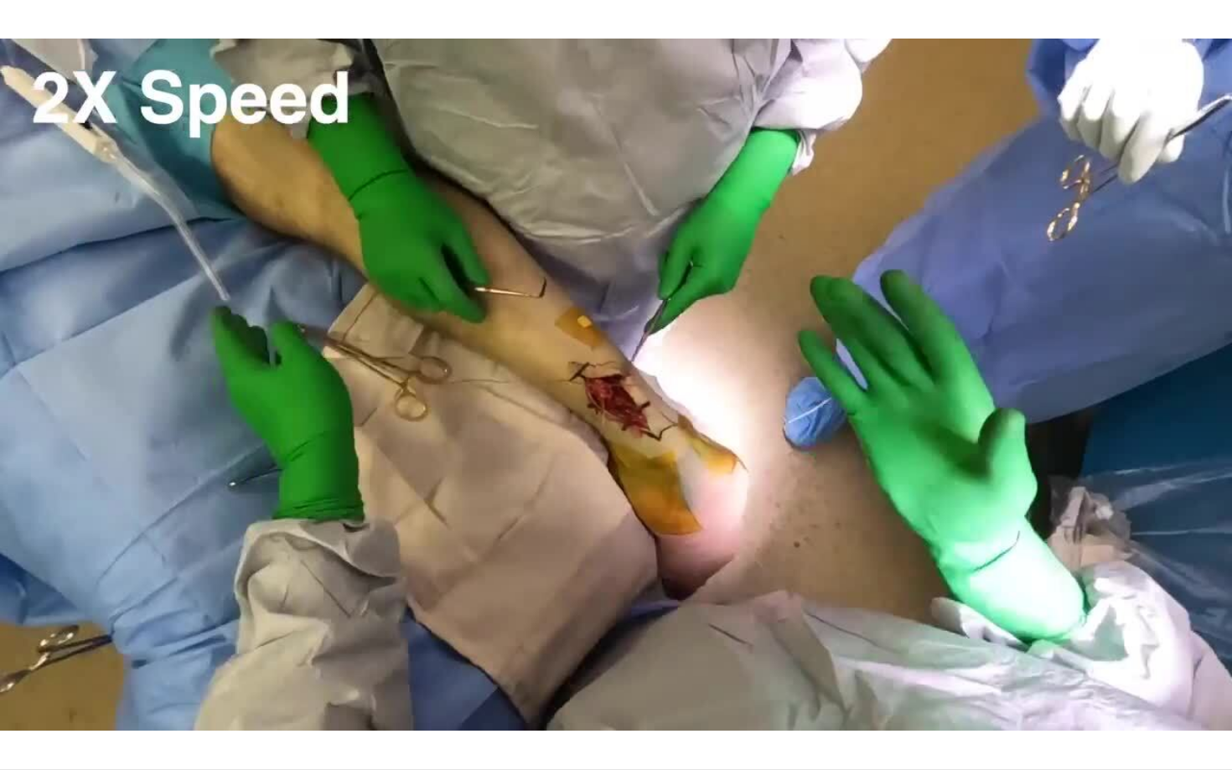
click at [974, 384] on div "80 seconds Tap to unmute" at bounding box center [616, 384] width 1232 height 769
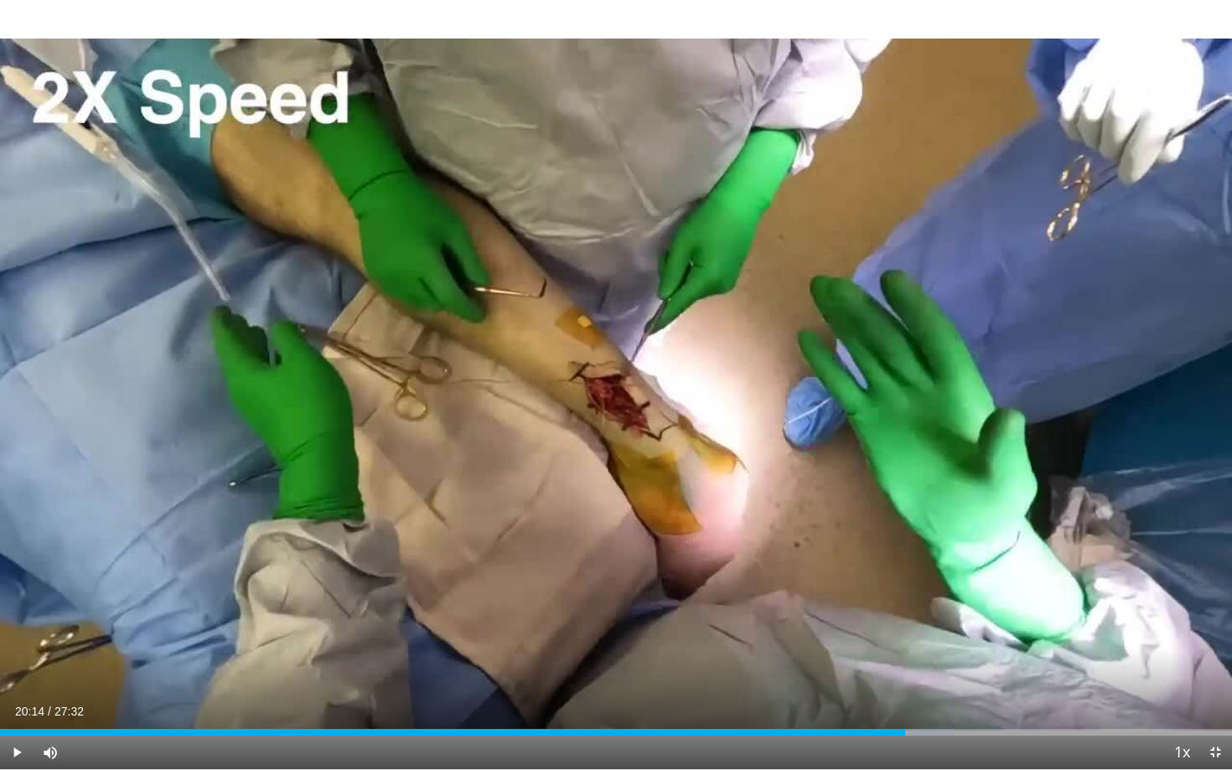
click at [974, 384] on div "80 seconds Tap to unmute" at bounding box center [616, 384] width 1232 height 769
